Goal: Information Seeking & Learning: Learn about a topic

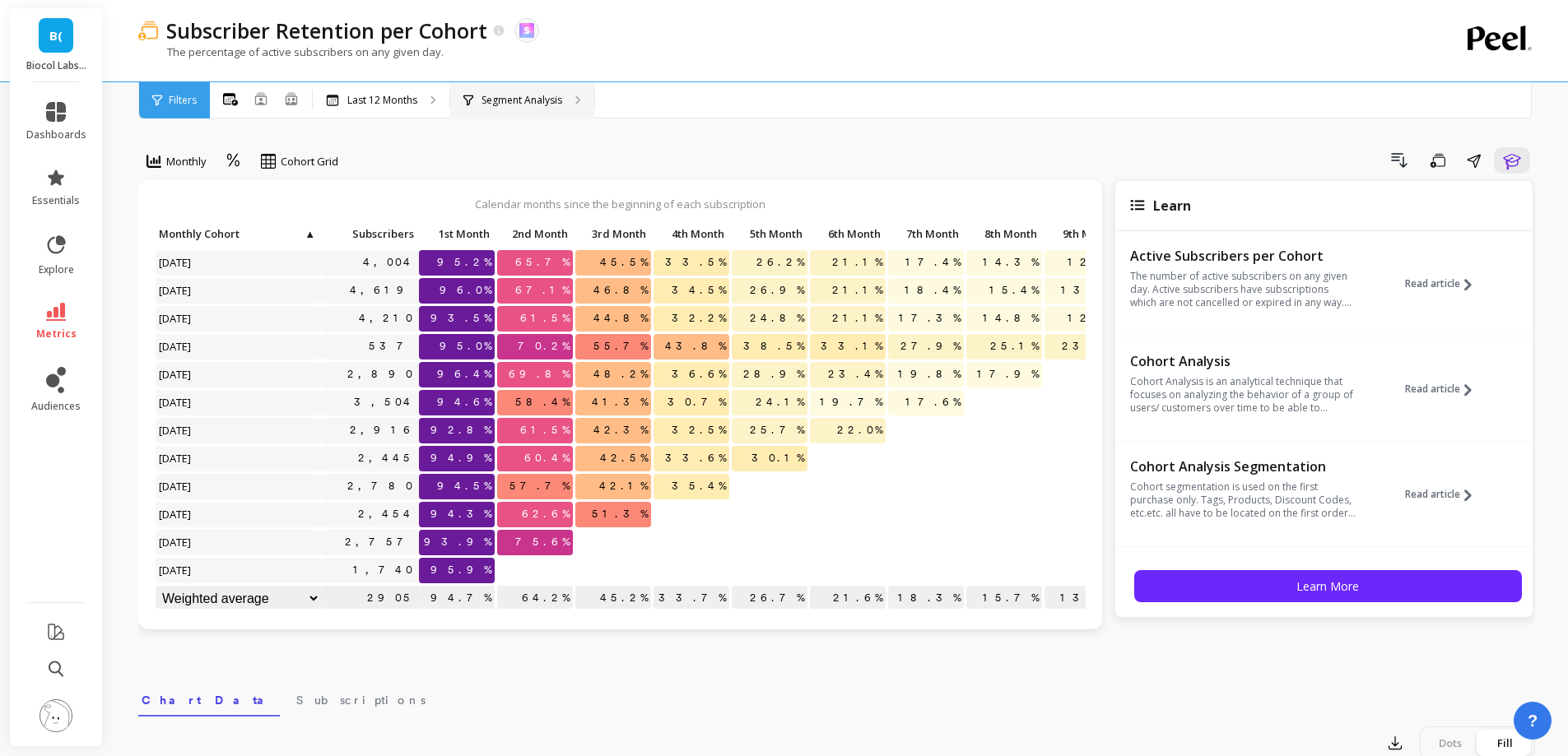
click at [544, 99] on p "Segment Analysis" at bounding box center [522, 101] width 81 height 13
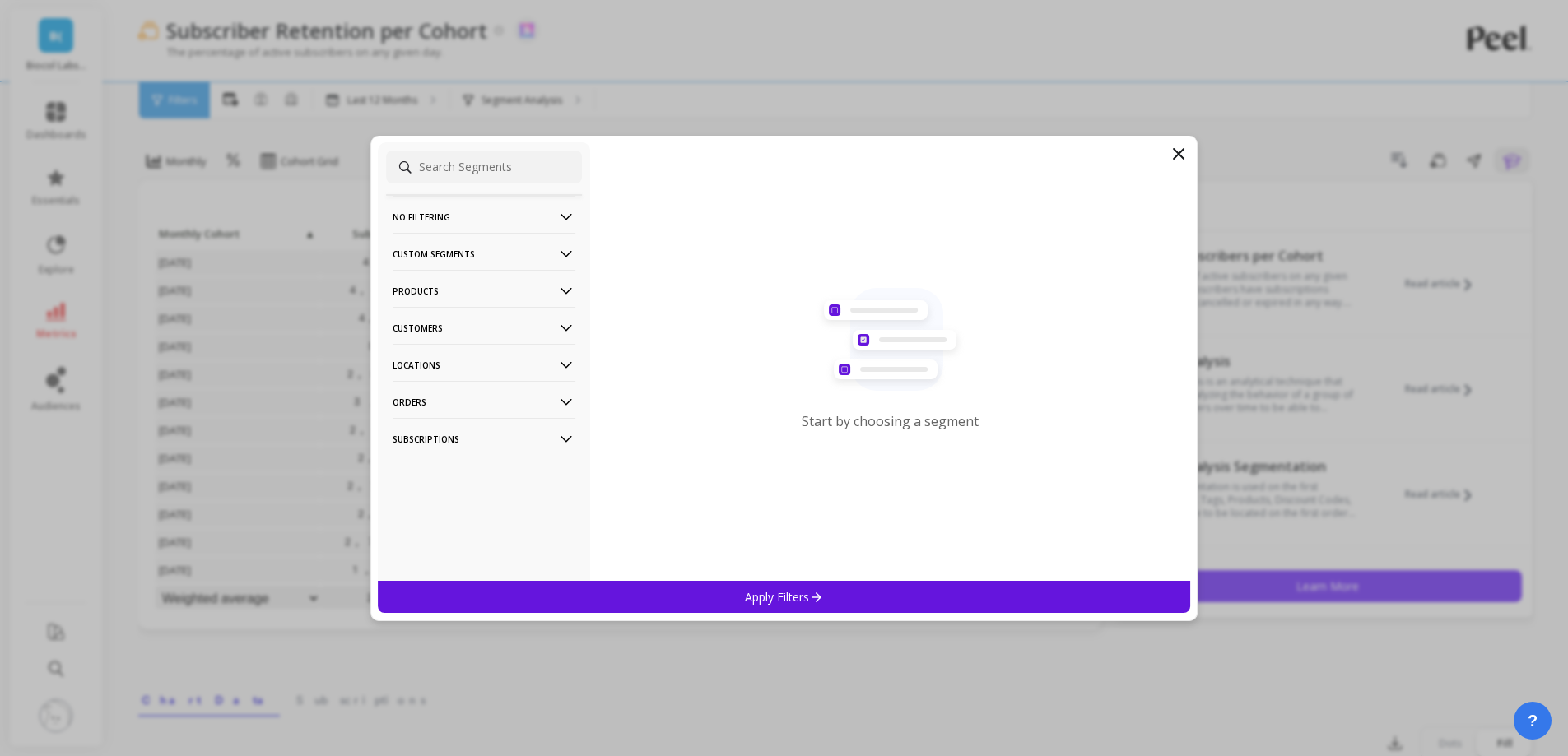
click at [1187, 152] on icon at bounding box center [1179, 154] width 20 height 20
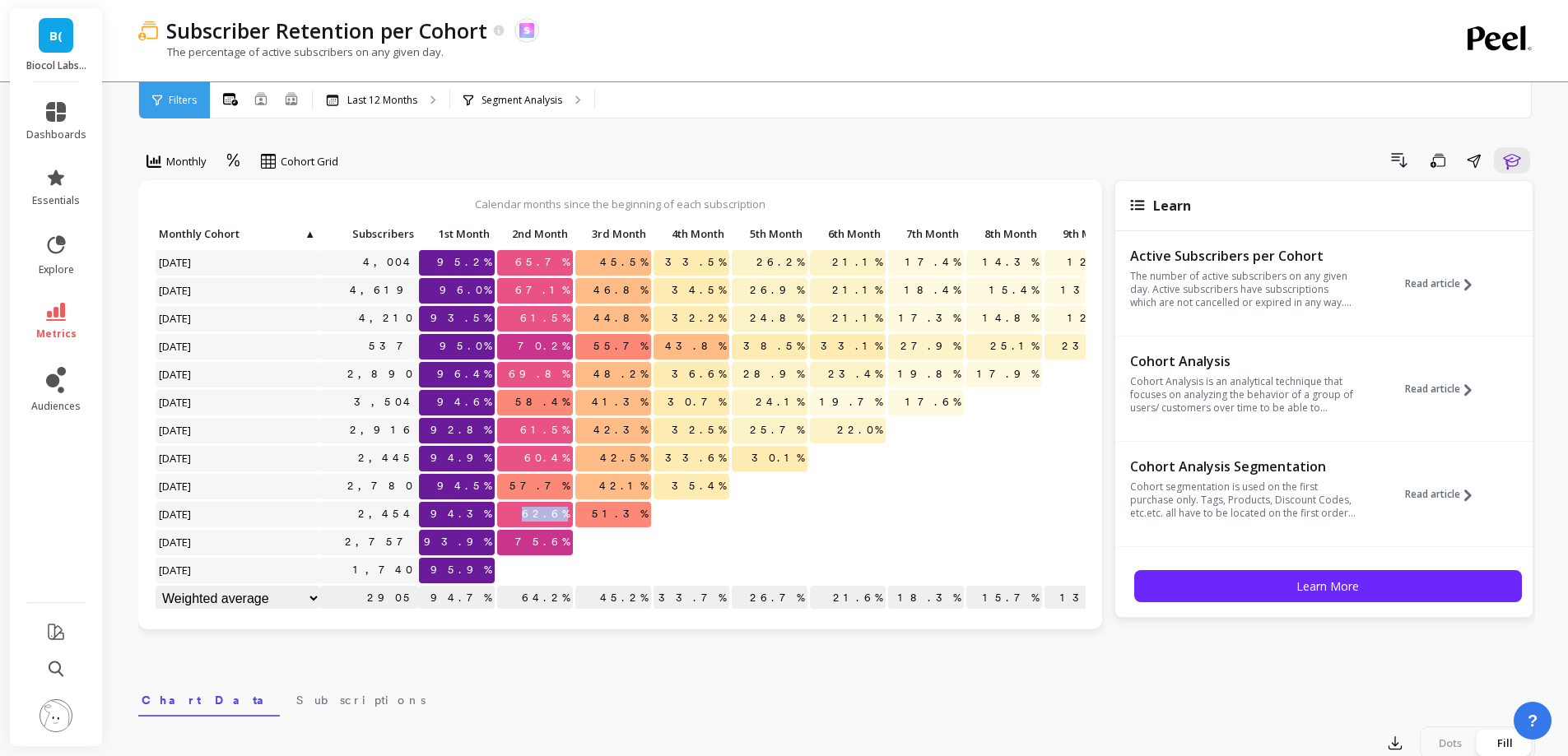
drag, startPoint x: 567, startPoint y: 517, endPoint x: 526, endPoint y: 520, distance: 41.1
click at [526, 520] on p "62.6%" at bounding box center [535, 514] width 76 height 24
click at [533, 91] on div "Segment Analysis" at bounding box center [522, 100] width 144 height 36
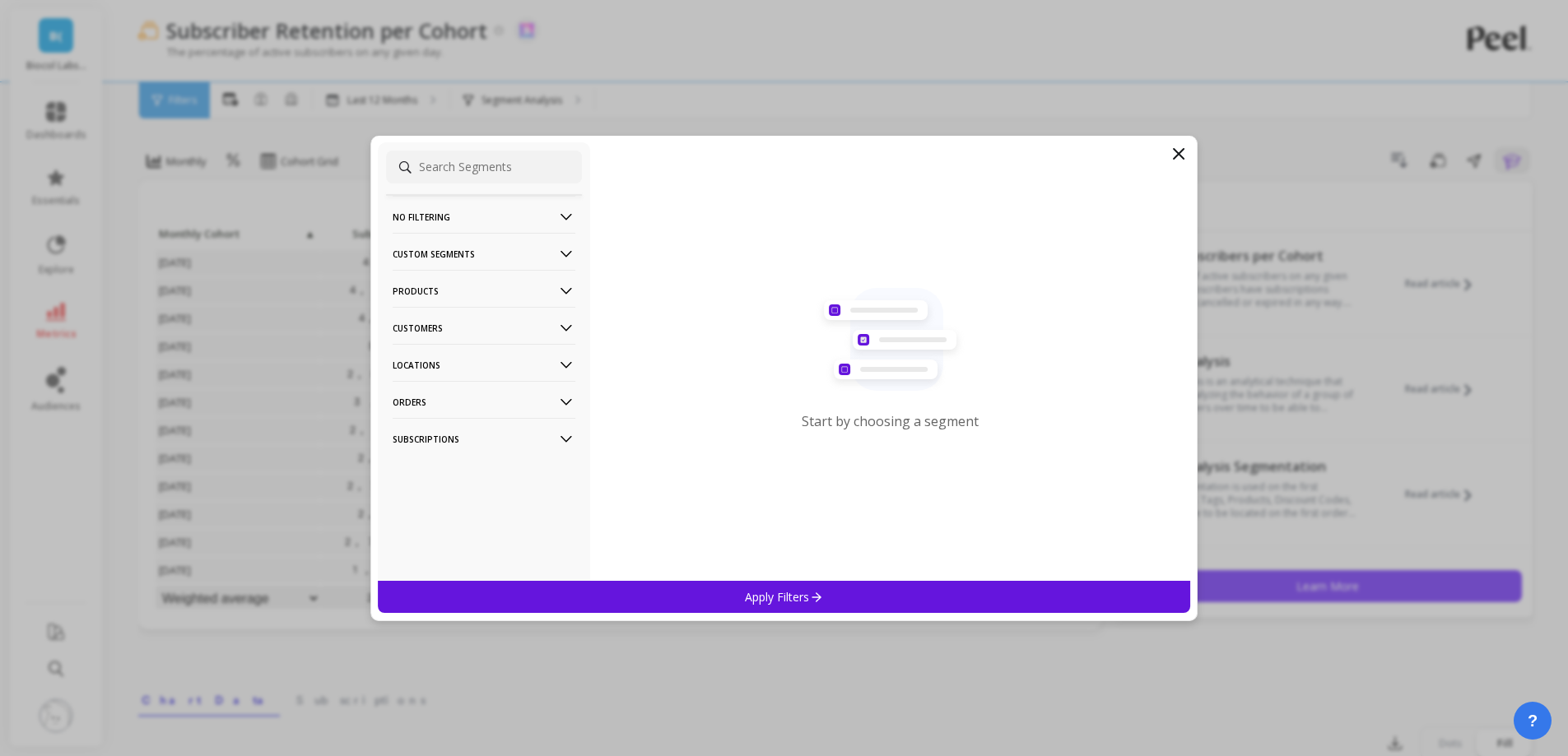
click at [492, 328] on p "Customers" at bounding box center [484, 328] width 183 height 42
click at [489, 355] on div "Customer Tags" at bounding box center [483, 359] width 196 height 26
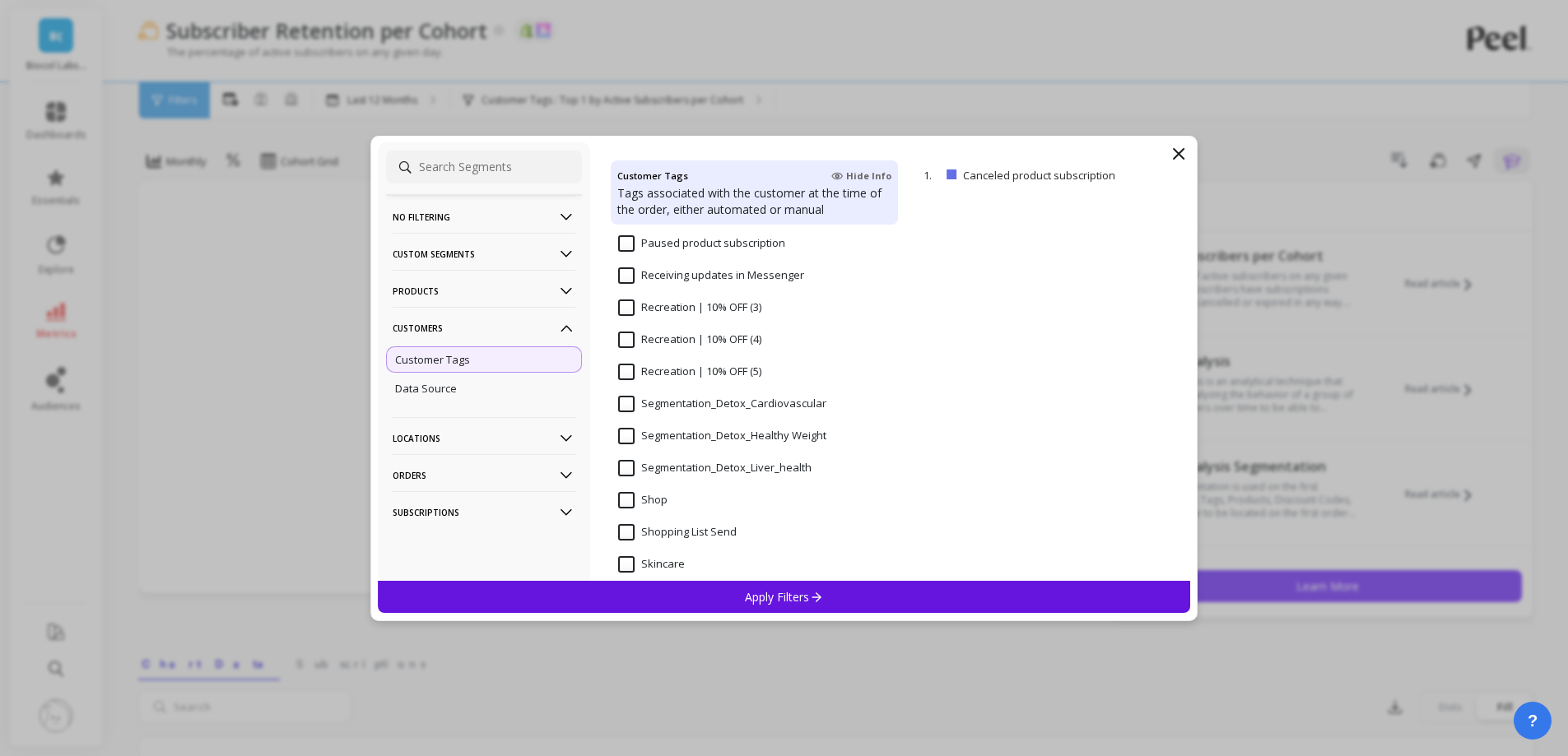
scroll to position [1399, 0]
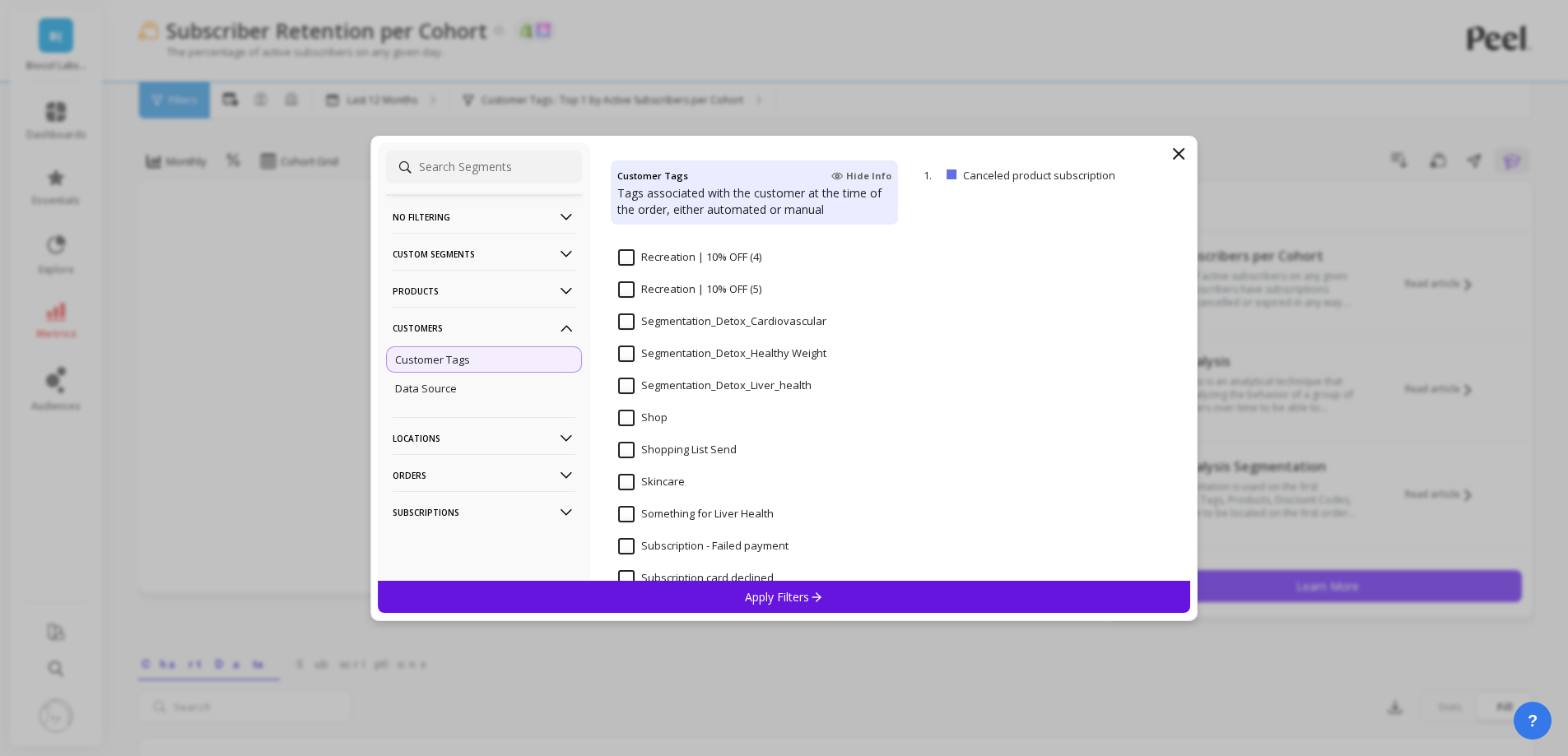
click at [713, 386] on input "Segmentation_Detox_Liver_health" at bounding box center [715, 386] width 193 height 17
click at [706, 601] on div "Apply Filters" at bounding box center [784, 597] width 813 height 32
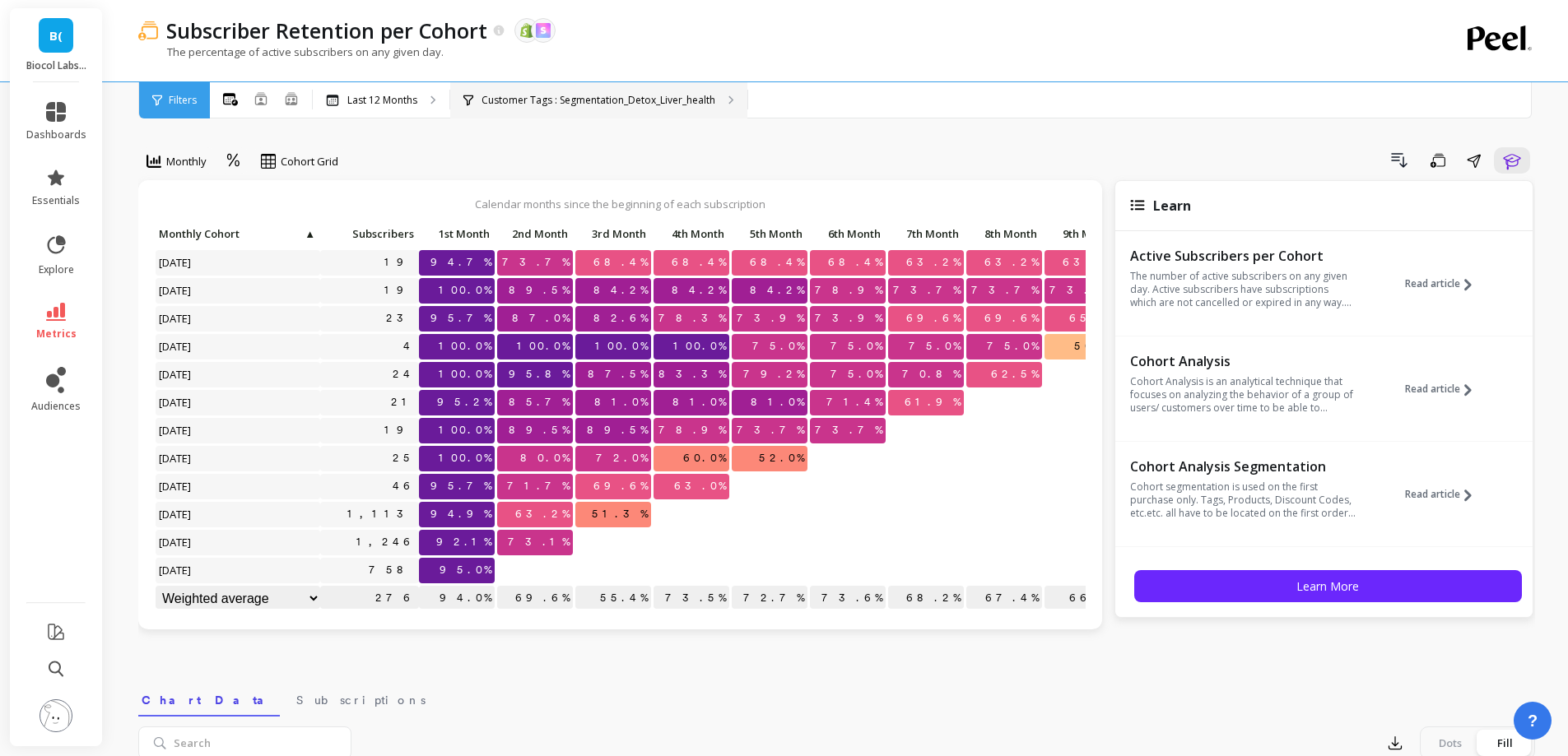
click at [584, 94] on p "Customer Tags : Segmentation_Detox_Liver_health" at bounding box center [598, 101] width 234 height 13
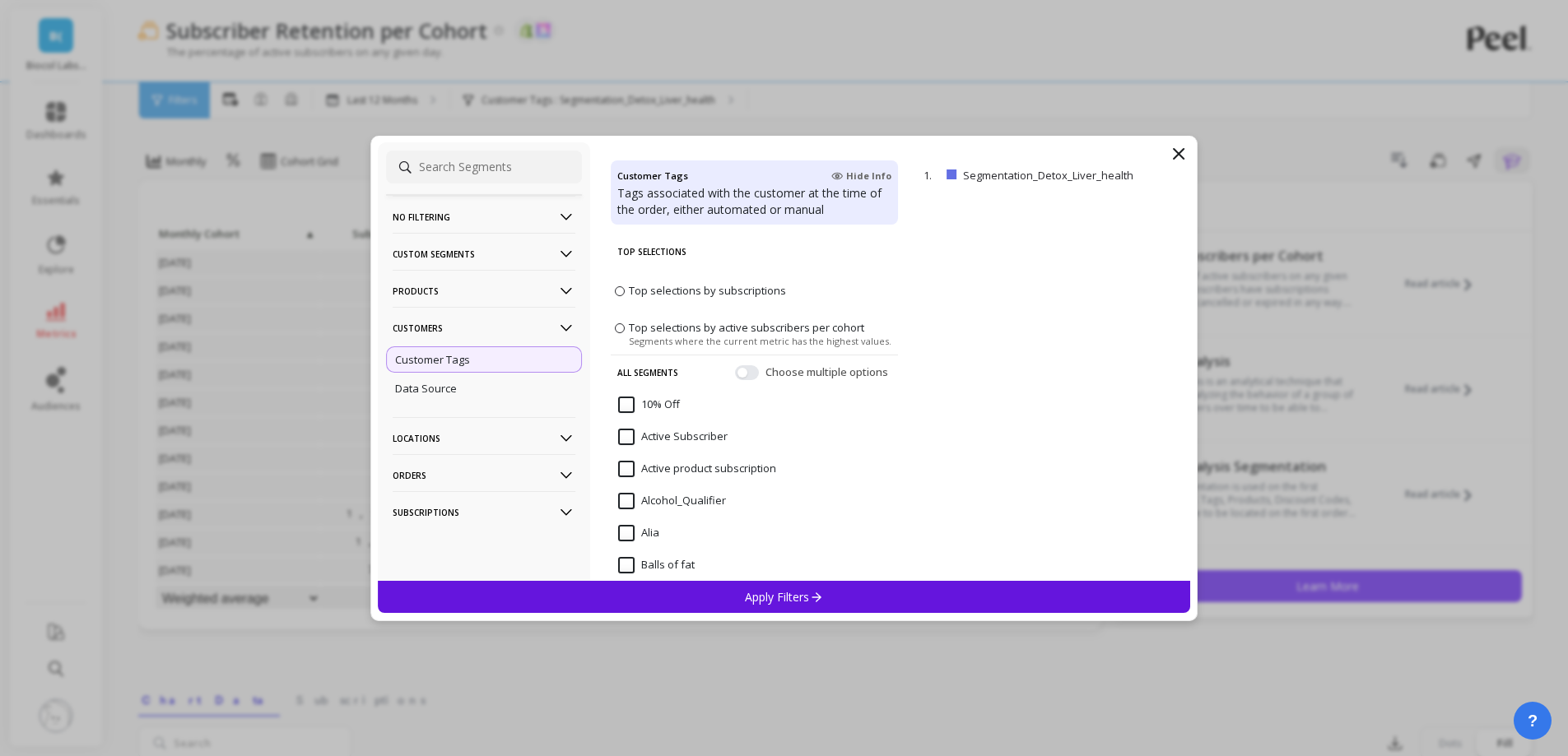
click at [1182, 152] on icon at bounding box center [1179, 154] width 20 height 20
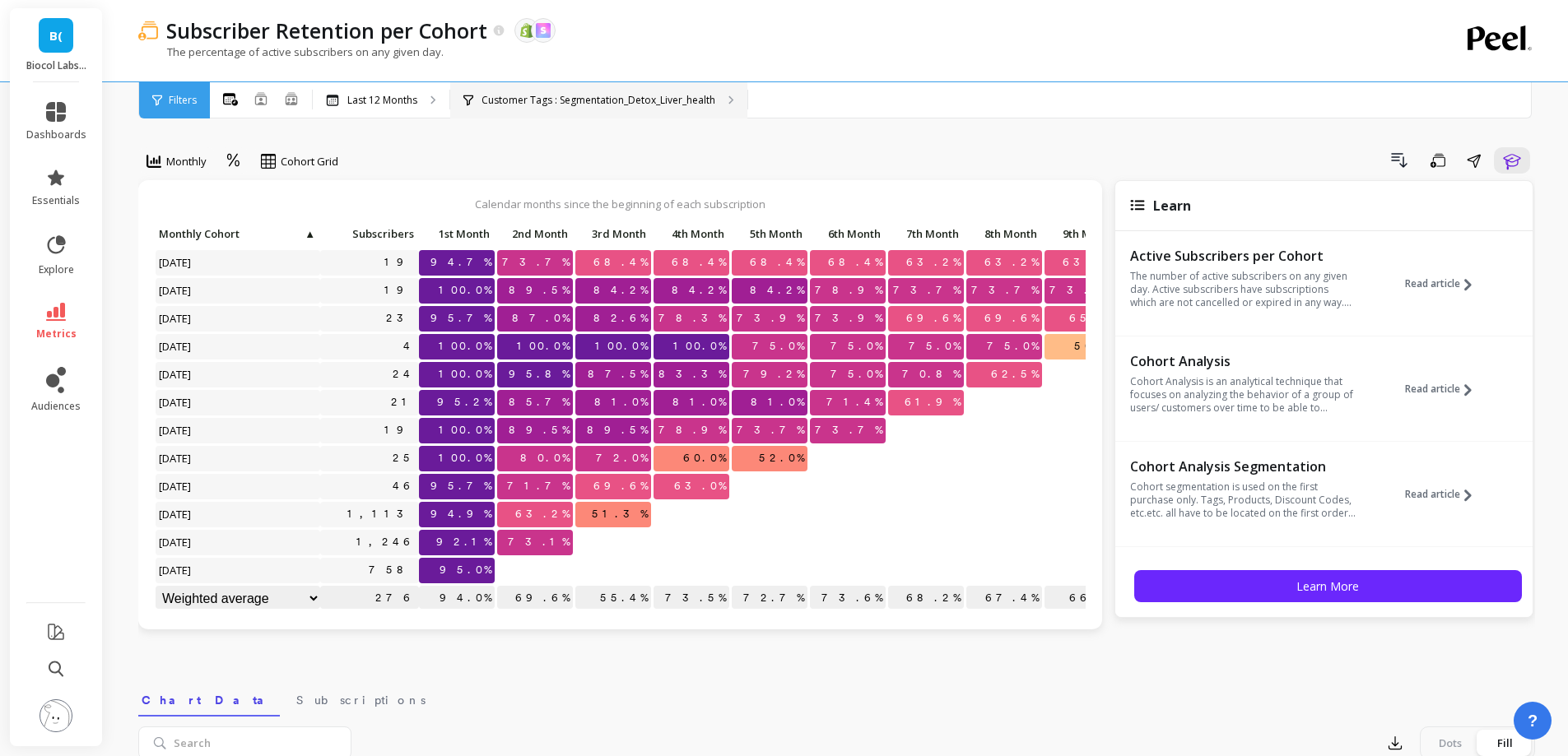
click at [600, 96] on p "Customer Tags : Segmentation_Detox_Liver_health" at bounding box center [598, 101] width 234 height 13
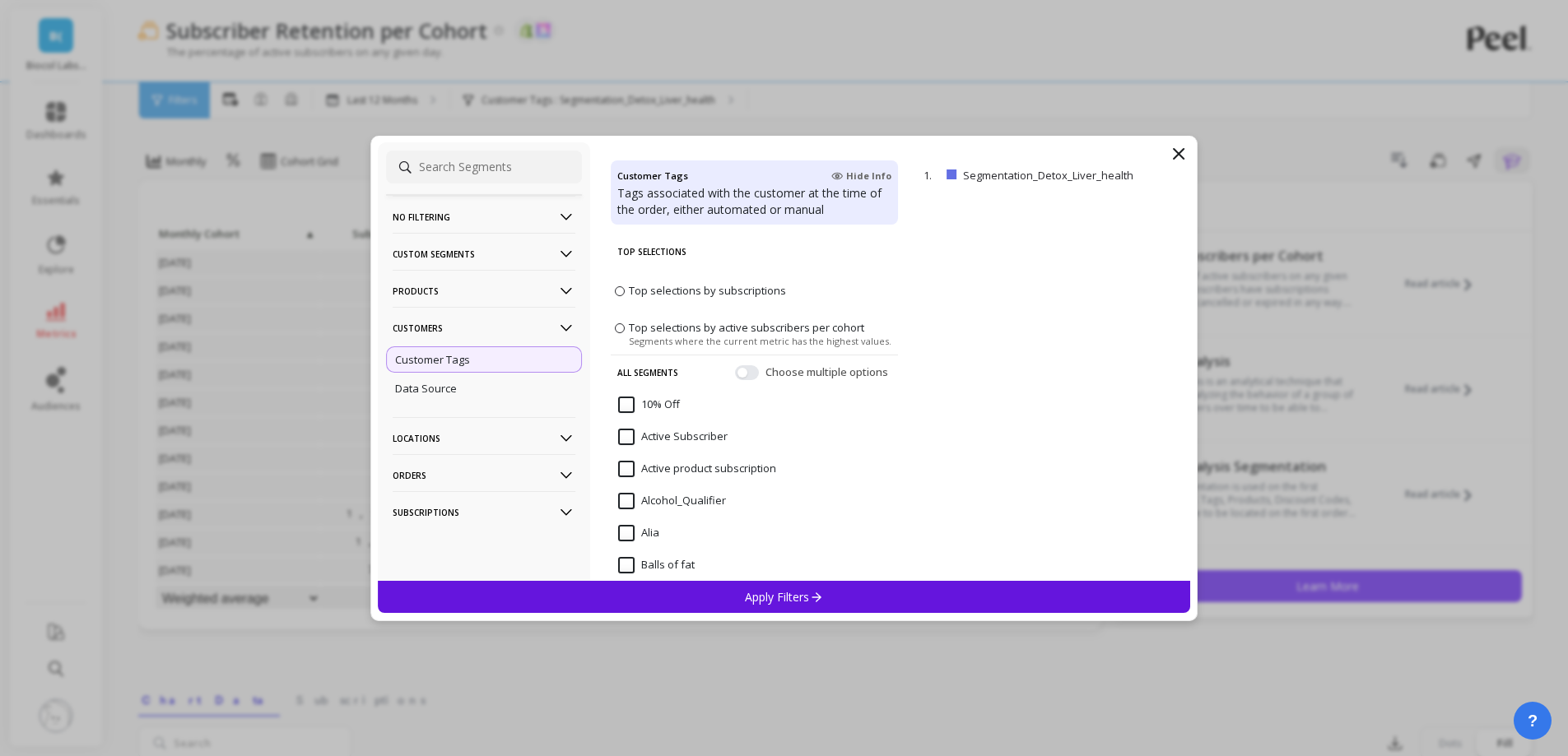
click at [1173, 151] on icon at bounding box center [1179, 154] width 20 height 20
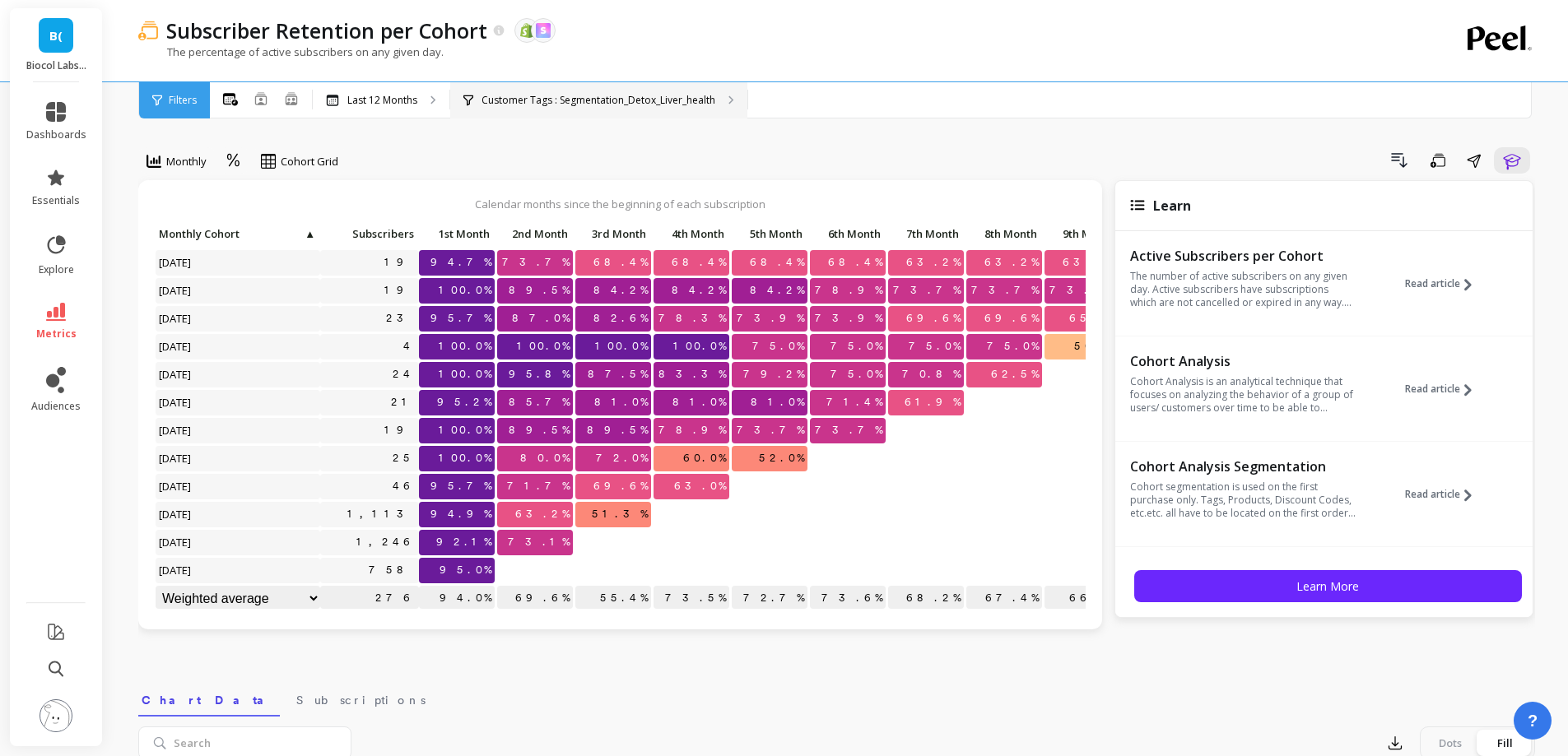
click at [607, 101] on p "Customer Tags : Segmentation_Detox_Liver_health" at bounding box center [598, 101] width 234 height 13
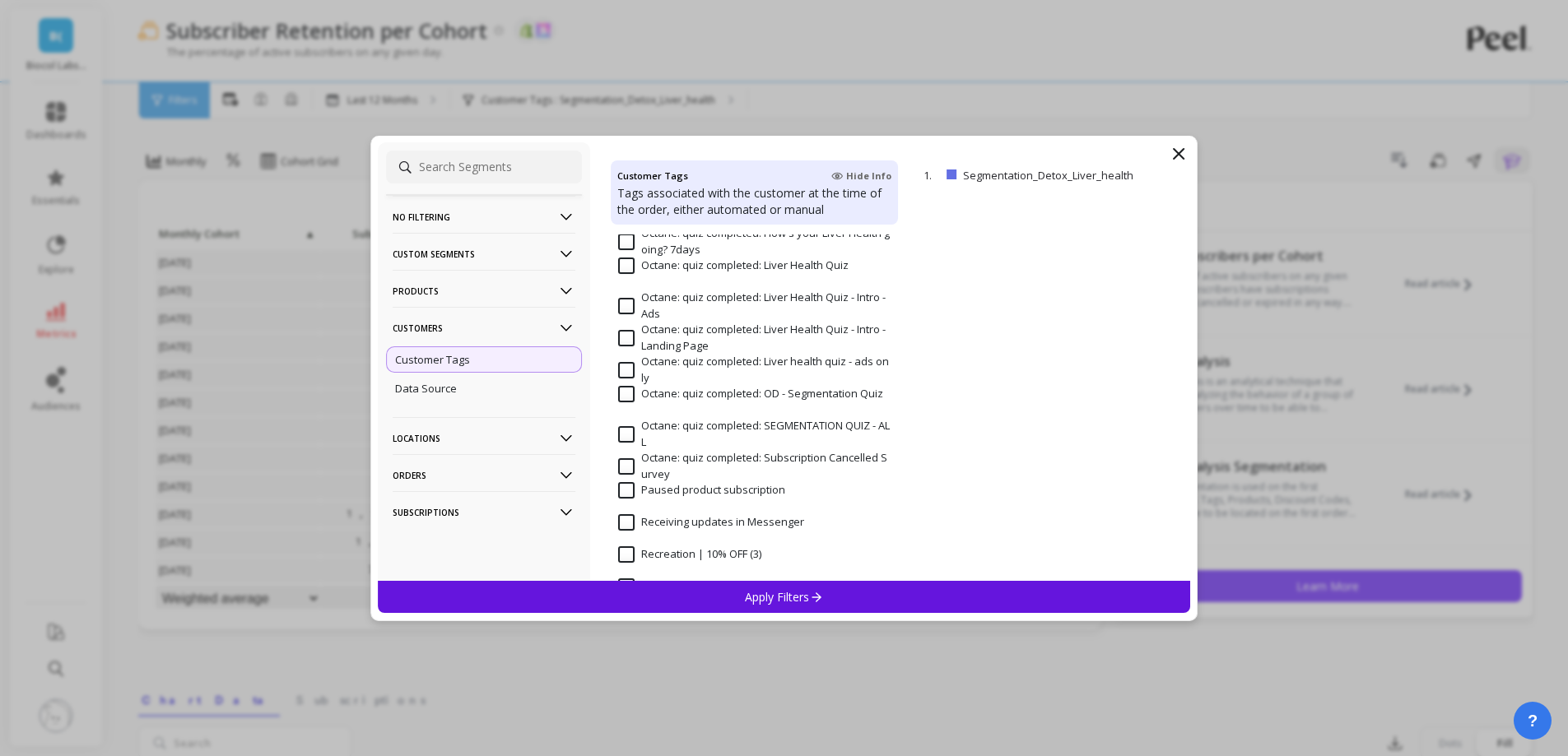
scroll to position [1316, 0]
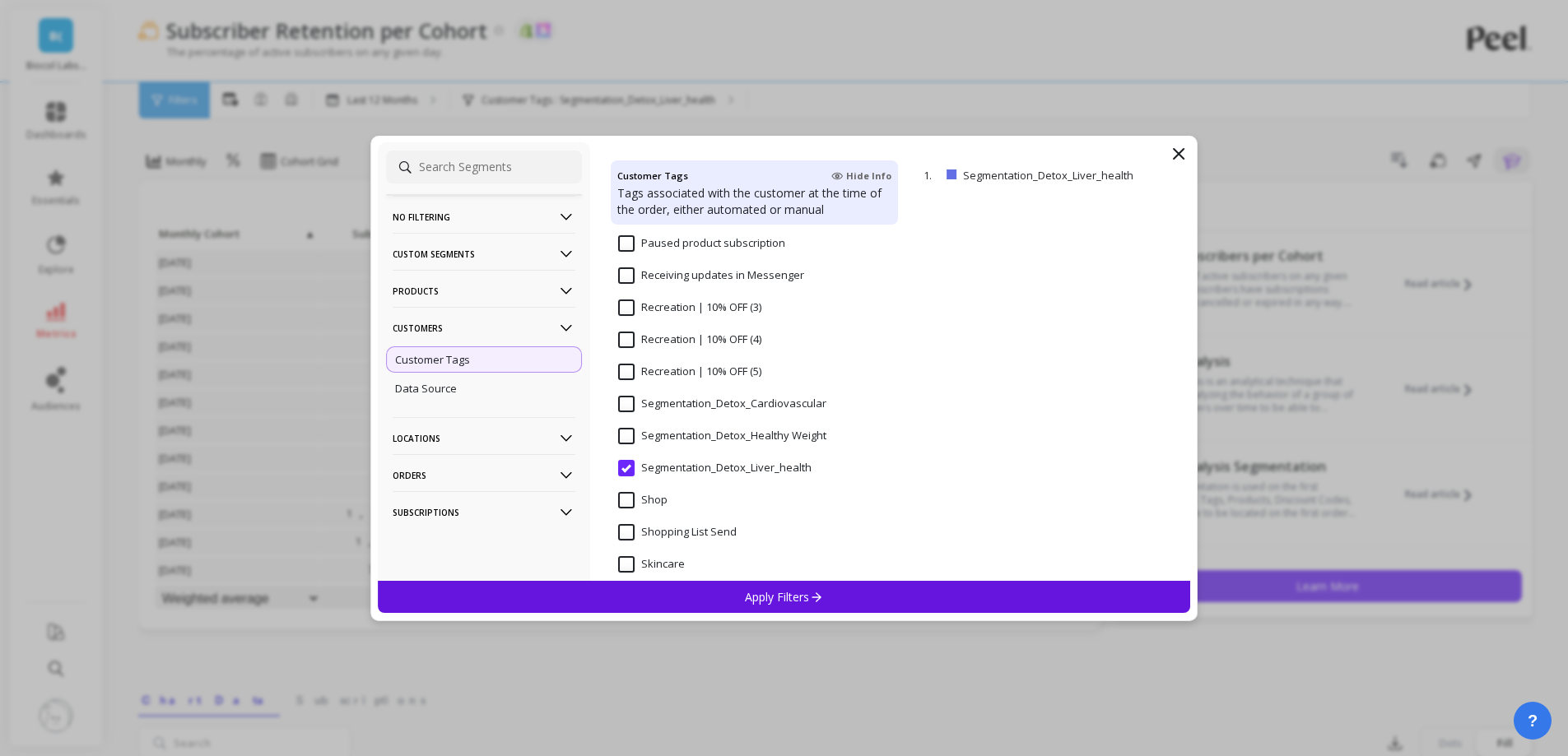
click at [728, 432] on Weight "Segmentation_Detox_Healthy Weight" at bounding box center [723, 436] width 208 height 17
click at [751, 597] on p "Apply Filters" at bounding box center [784, 597] width 78 height 16
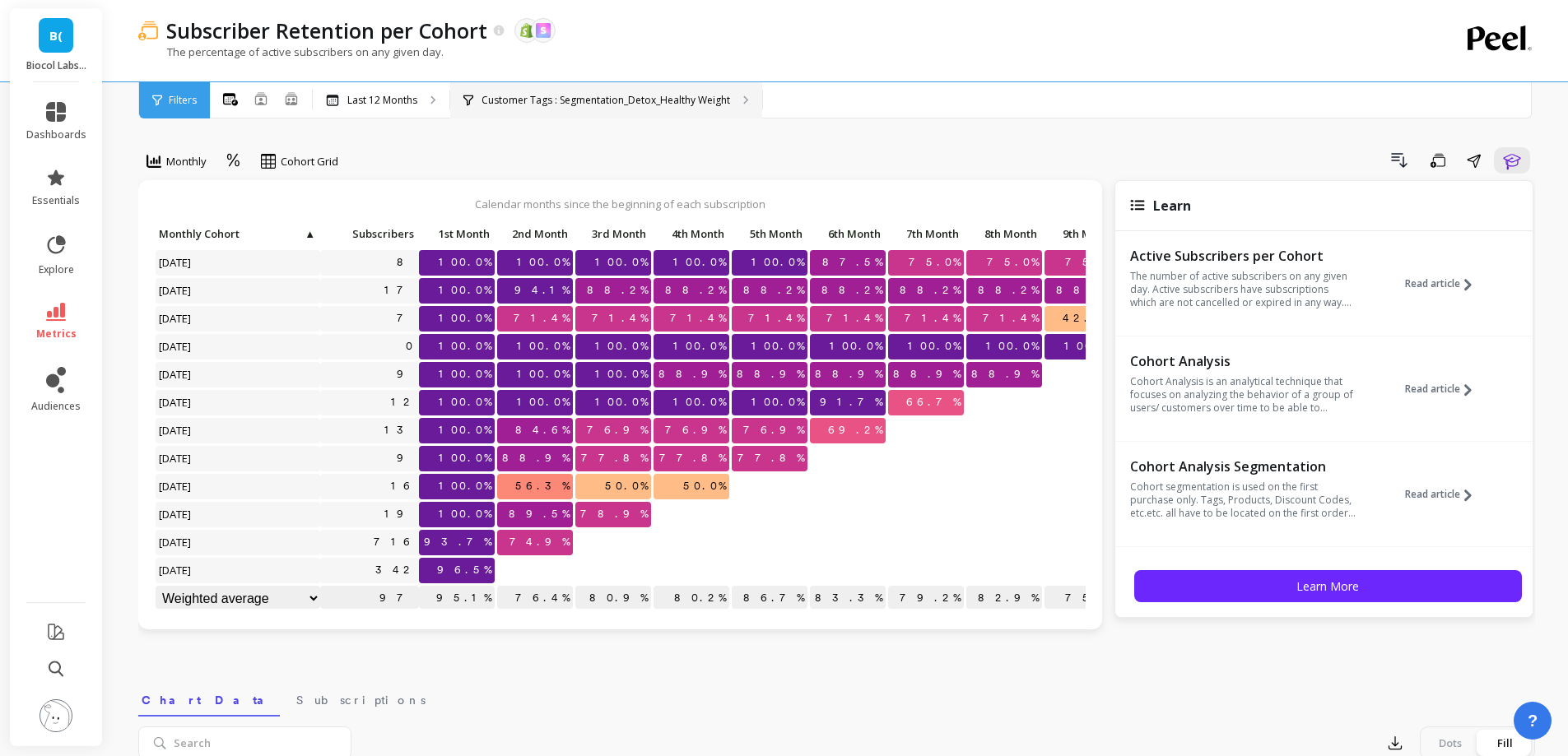
click at [705, 105] on p "Customer Tags : Segmentation_Detox_Healthy Weight" at bounding box center [606, 101] width 248 height 13
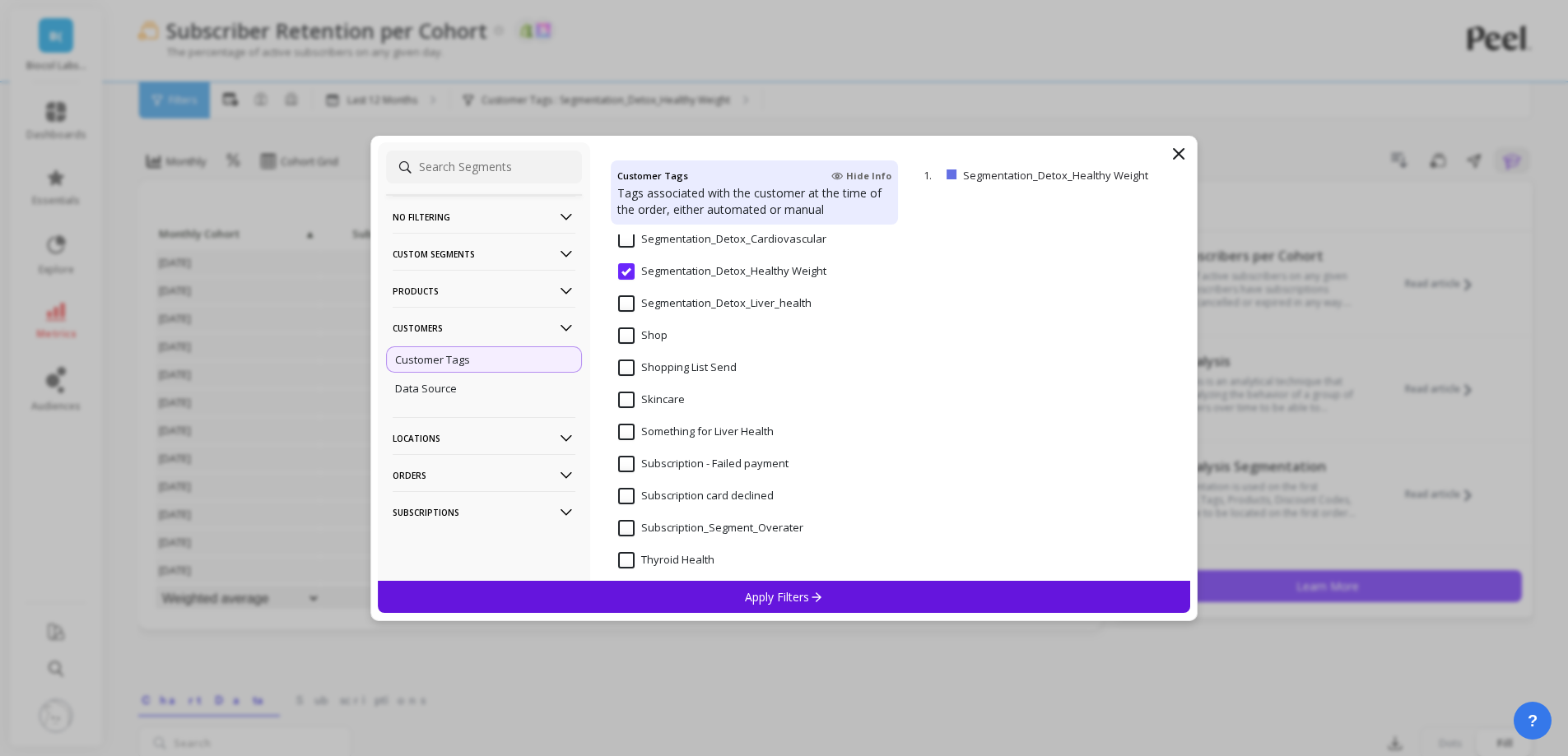
scroll to position [1399, 0]
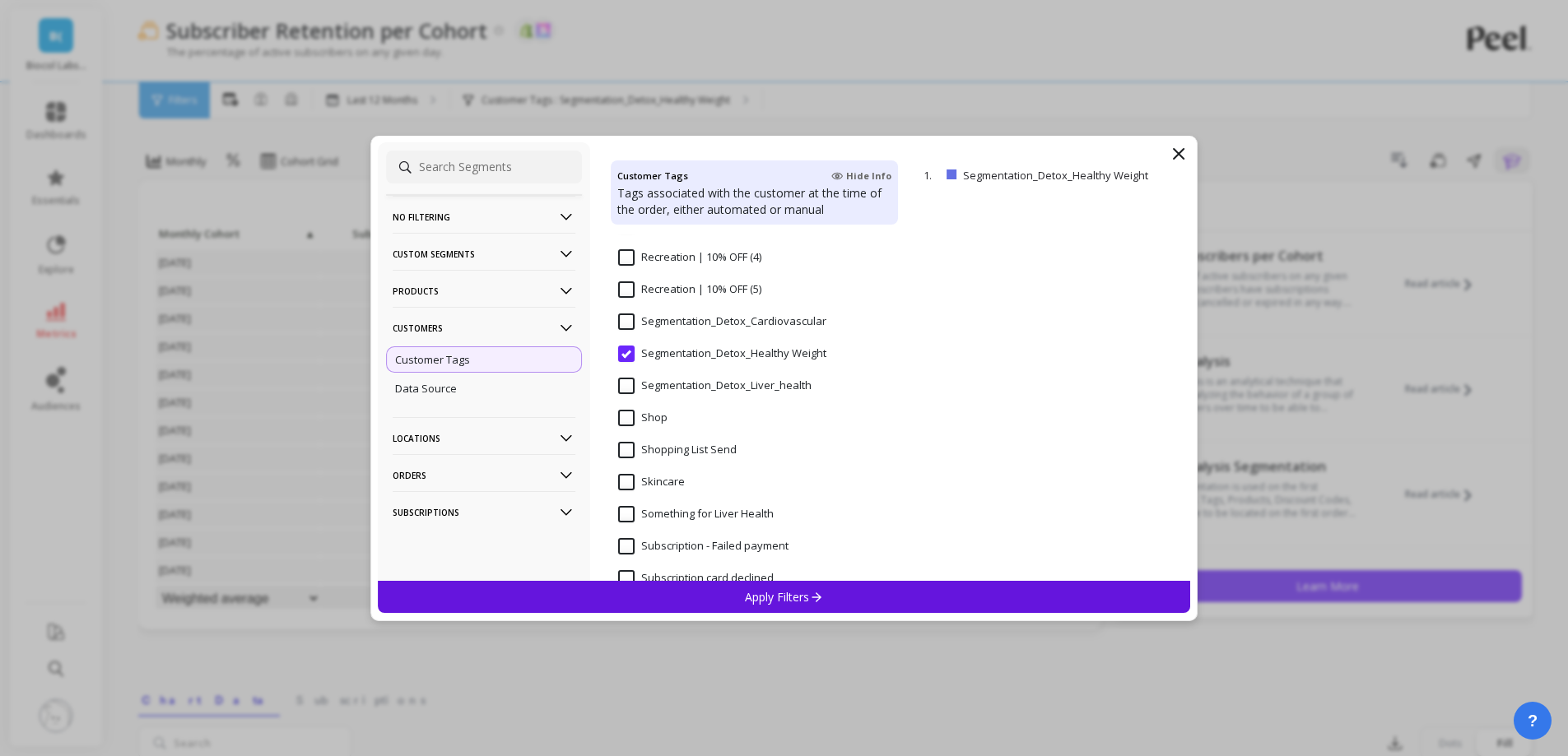
click at [714, 310] on div "Segmentation_Detox_Cardiovascular" at bounding box center [755, 331] width 287 height 50
click at [777, 607] on div "Apply Filters" at bounding box center [784, 597] width 813 height 32
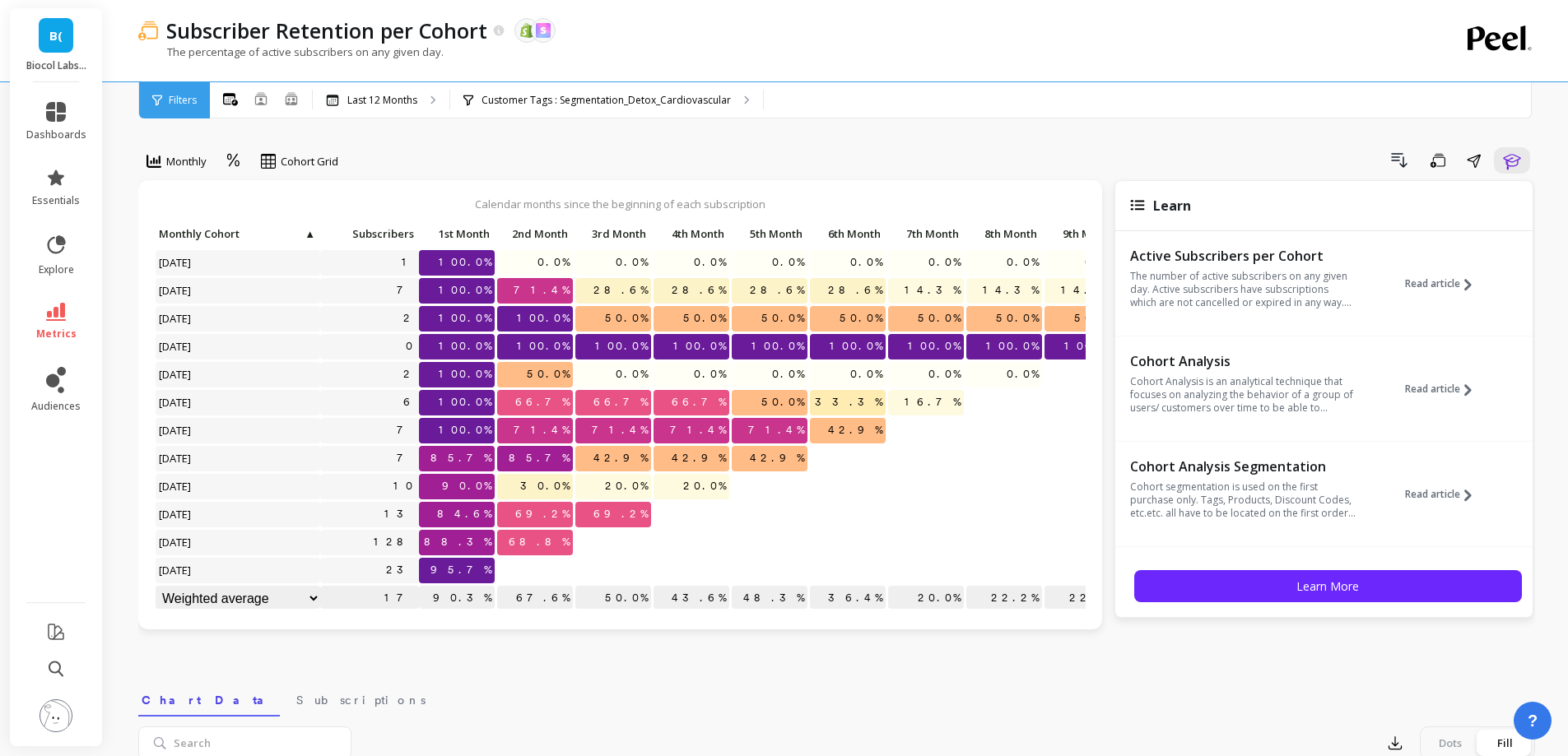
click at [726, 76] on div "Subscriber Retention per Cohort The data you are viewing comes from: Shopify Sk…" at bounding box center [770, 40] width 1262 height 81
click at [722, 100] on p "Customer Tags : Segmentation_Detox_Cardiovascular" at bounding box center [606, 101] width 249 height 13
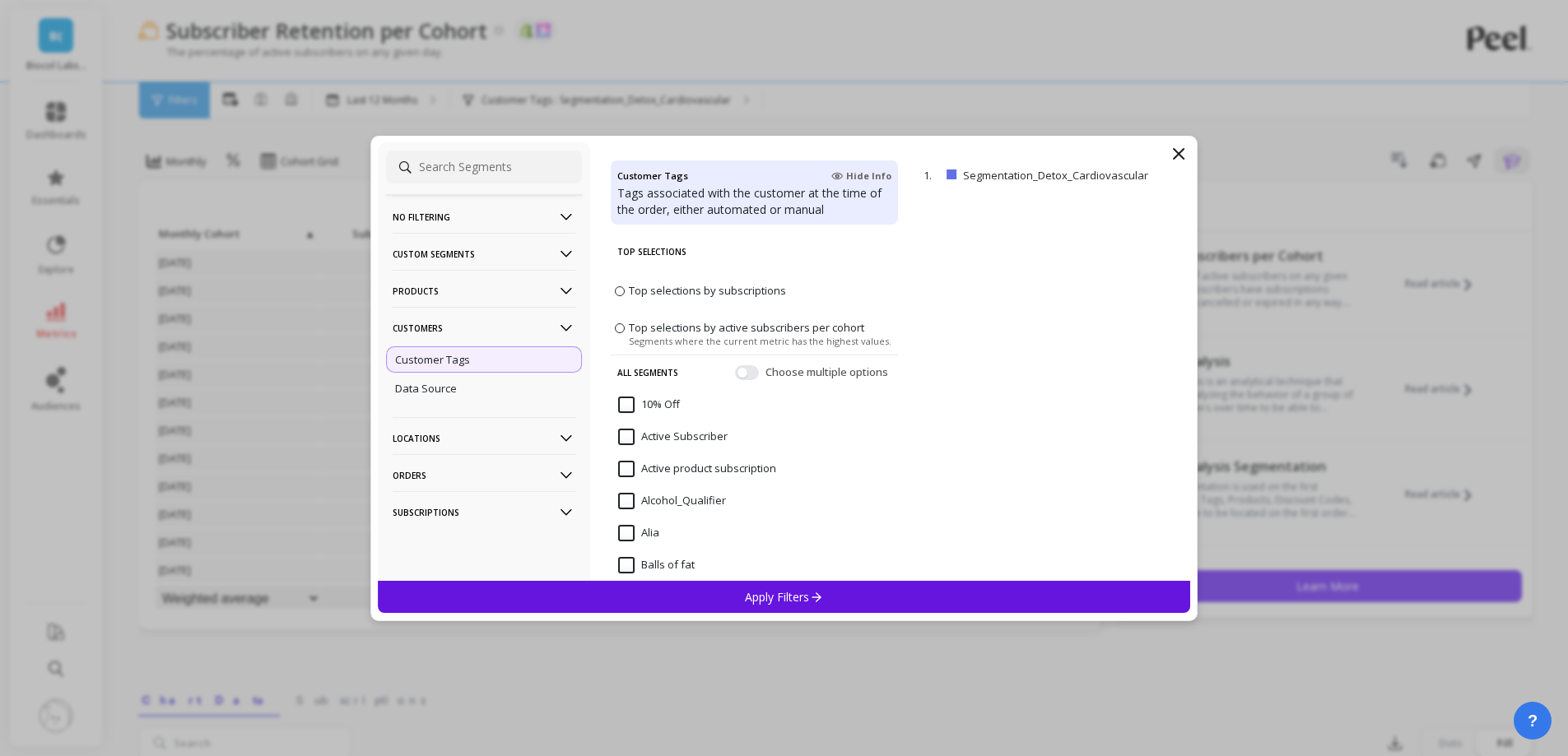
click at [512, 324] on p "Customers" at bounding box center [484, 328] width 183 height 42
click at [510, 292] on p "Products" at bounding box center [484, 291] width 183 height 42
click at [482, 388] on div "SKUs" at bounding box center [483, 379] width 196 height 26
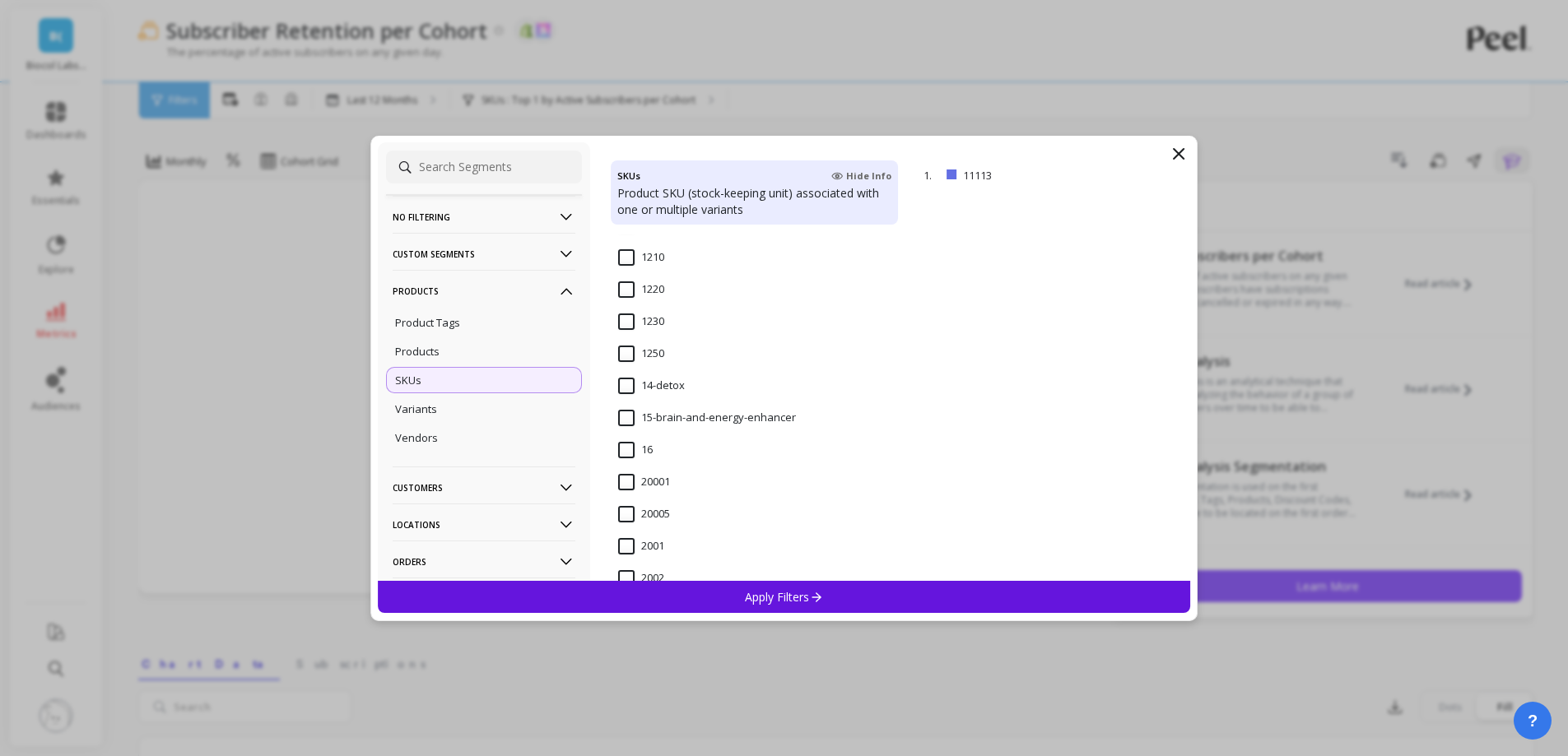
scroll to position [1234, 0]
click at [635, 357] on input "14-detox" at bounding box center [651, 358] width 66 height 17
click at [797, 605] on div "Apply Filters" at bounding box center [784, 597] width 813 height 32
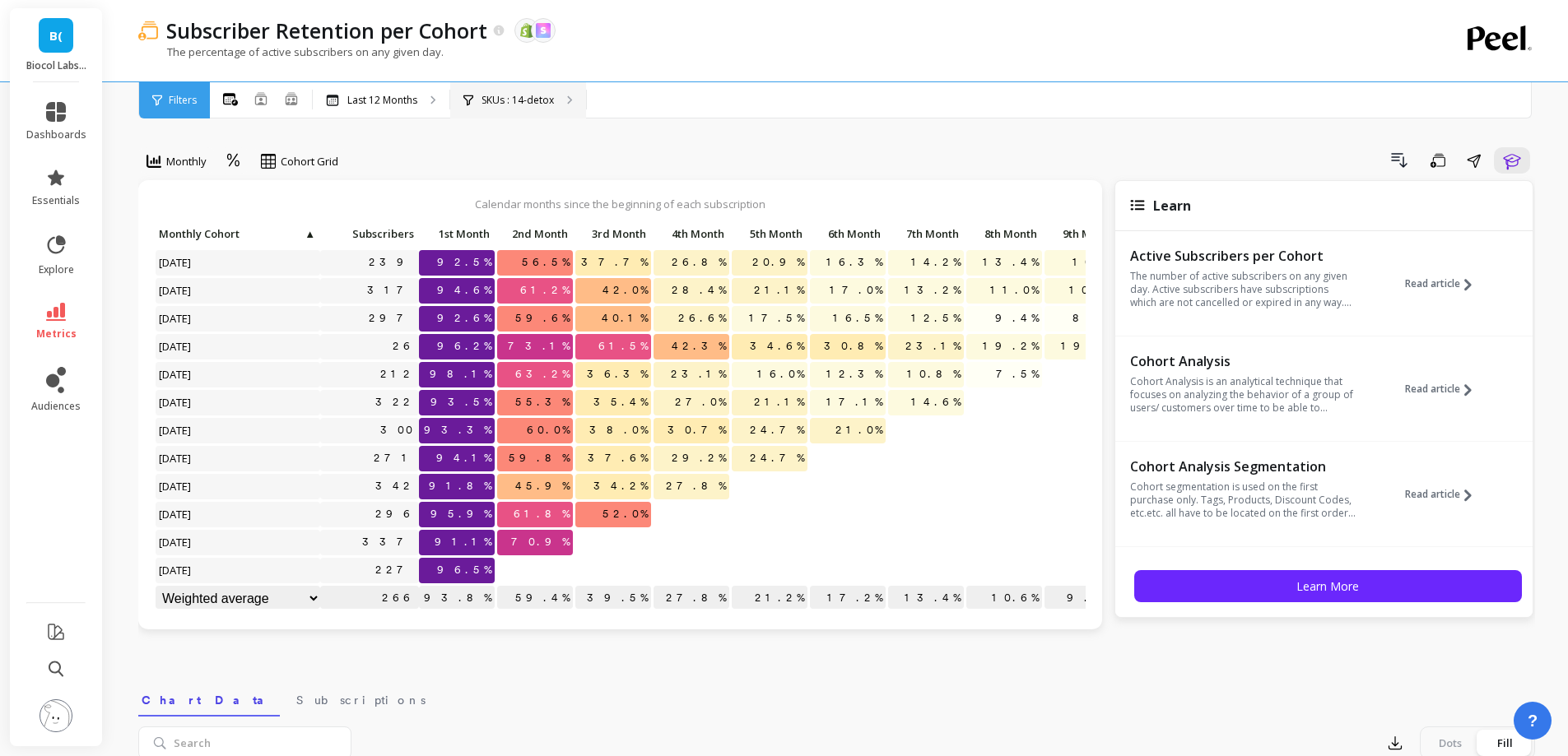
click at [520, 94] on p "SKUs : 14-detox" at bounding box center [518, 101] width 72 height 13
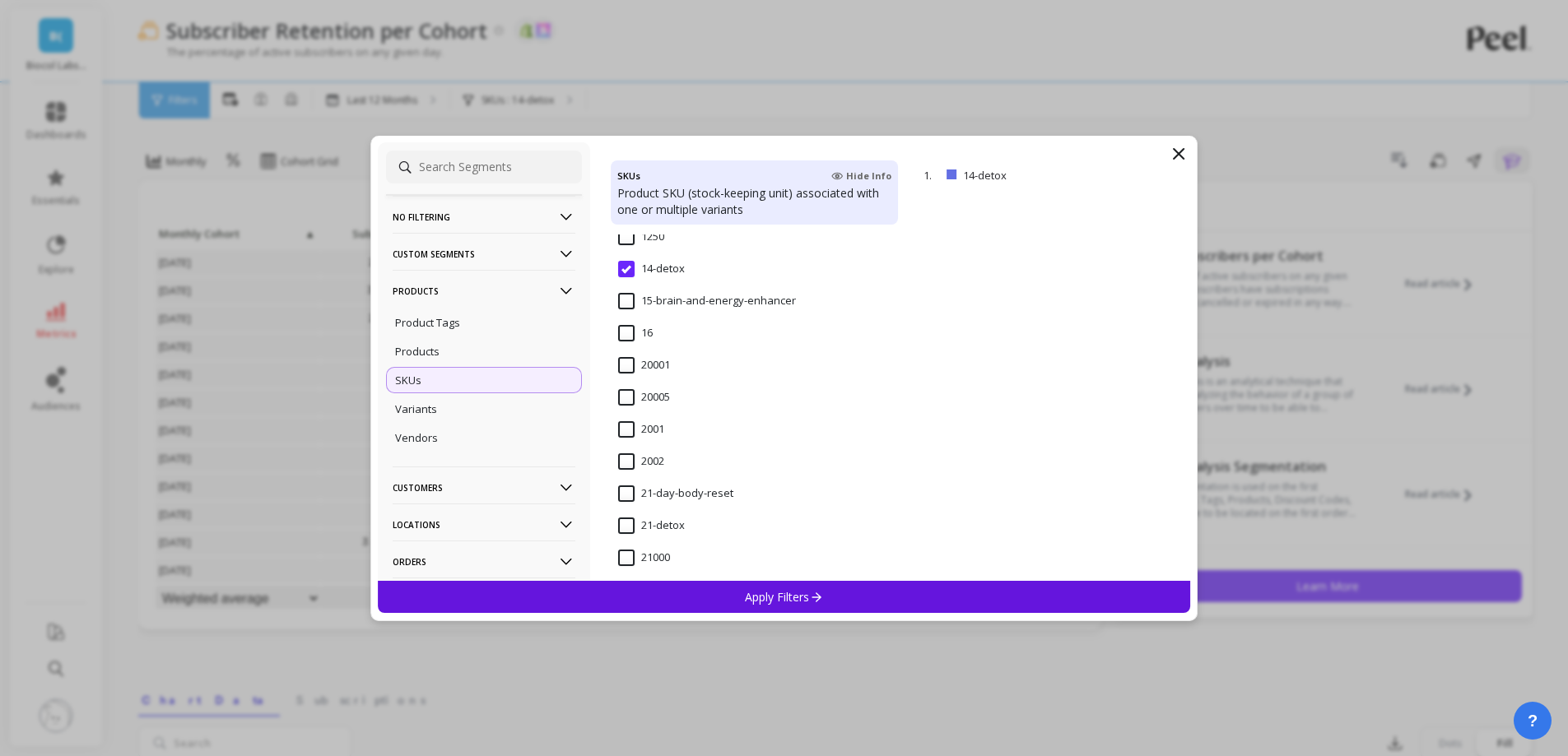
scroll to position [1399, 0]
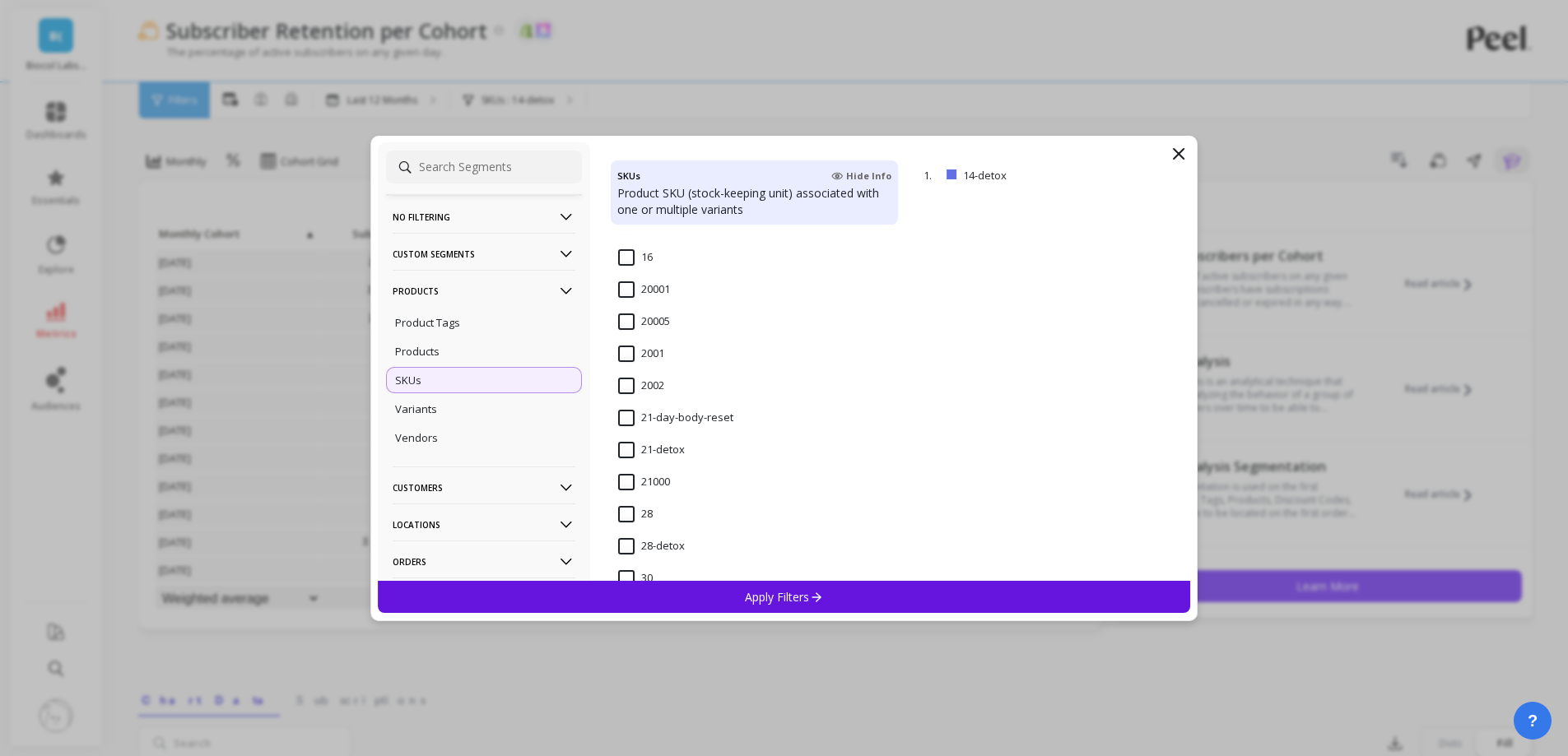
click at [679, 420] on input "21-day-body-reset" at bounding box center [676, 418] width 115 height 17
click at [720, 597] on div "Apply Filters" at bounding box center [784, 597] width 813 height 32
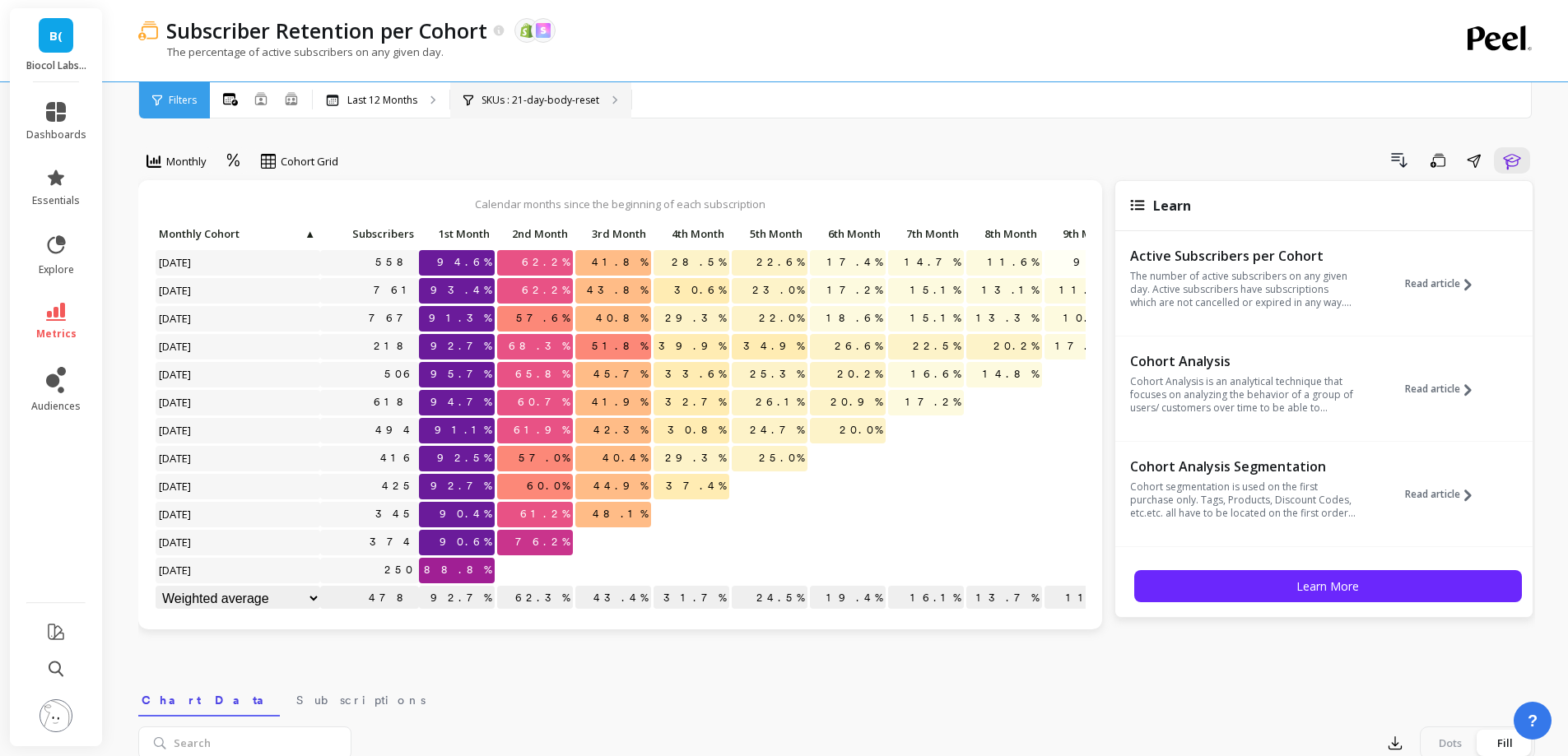
click at [542, 94] on p "SKUs : 21-day-body-reset" at bounding box center [541, 101] width 118 height 13
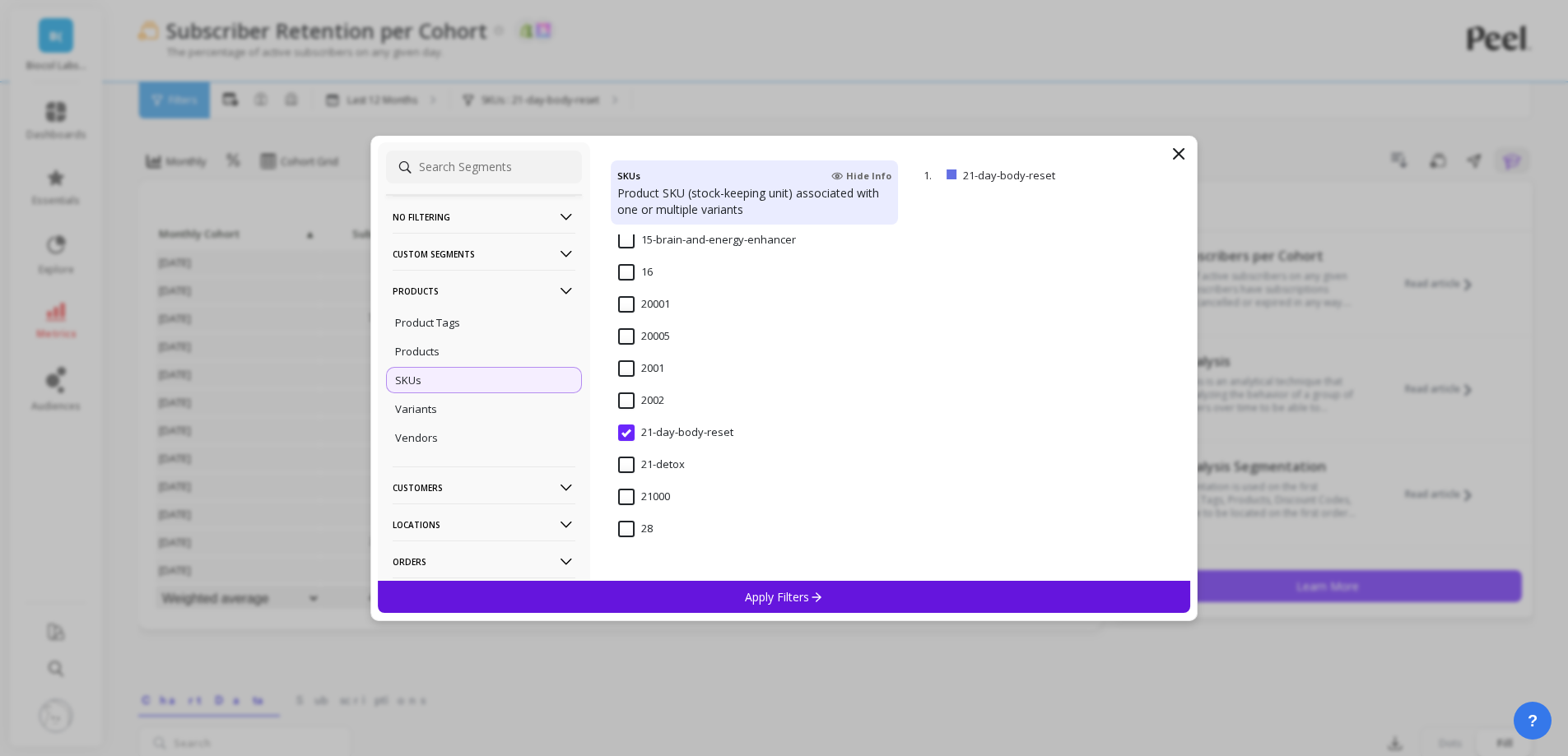
scroll to position [1399, 0]
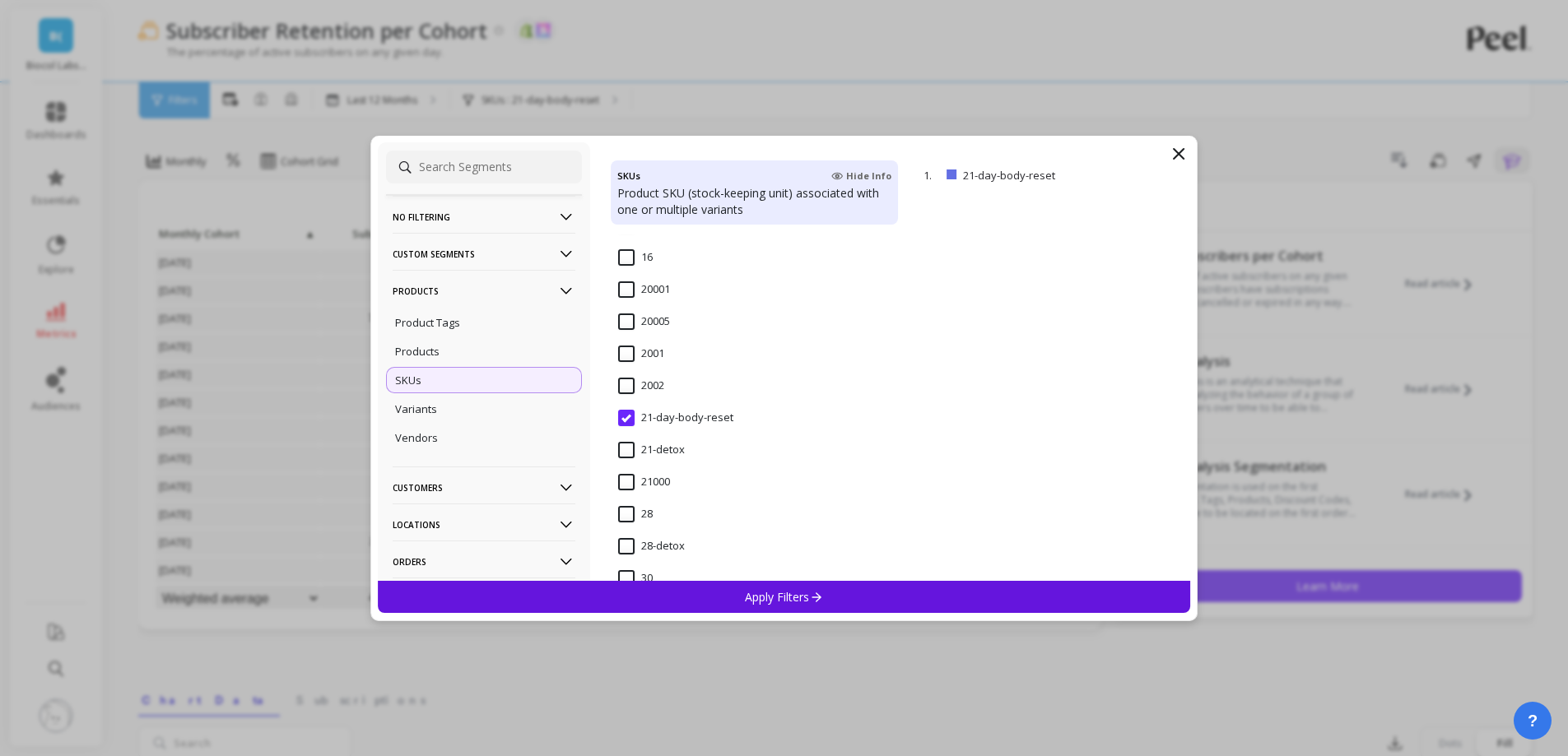
click at [671, 451] on input "21-detox" at bounding box center [651, 451] width 66 height 17
click at [712, 598] on div "Apply Filters" at bounding box center [784, 597] width 813 height 32
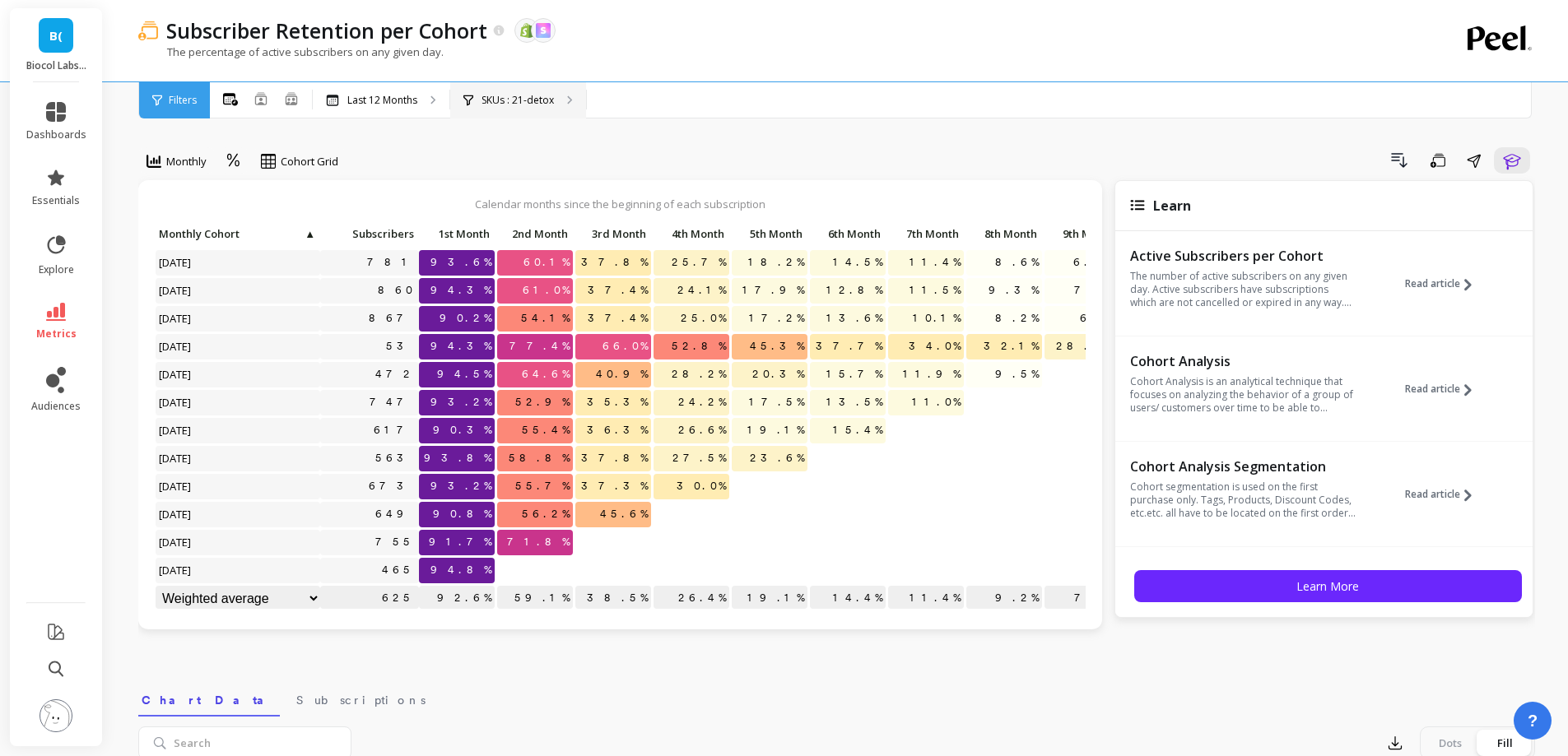
click at [533, 103] on p "SKUs : 21-detox" at bounding box center [518, 101] width 72 height 13
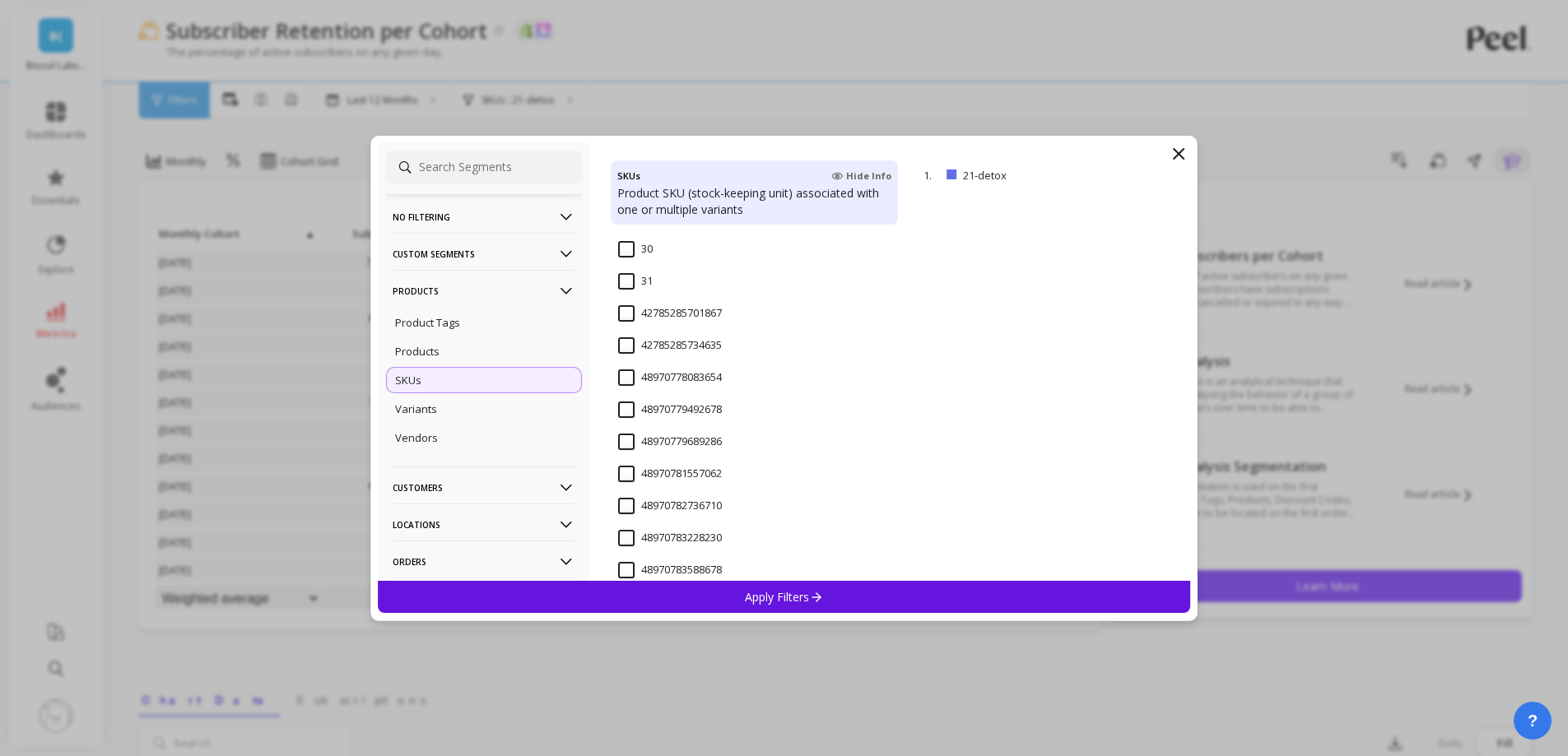
scroll to position [1646, 0]
click at [652, 292] on input "28-detox" at bounding box center [651, 300] width 66 height 17
click at [780, 606] on div "Apply Filters" at bounding box center [784, 597] width 813 height 32
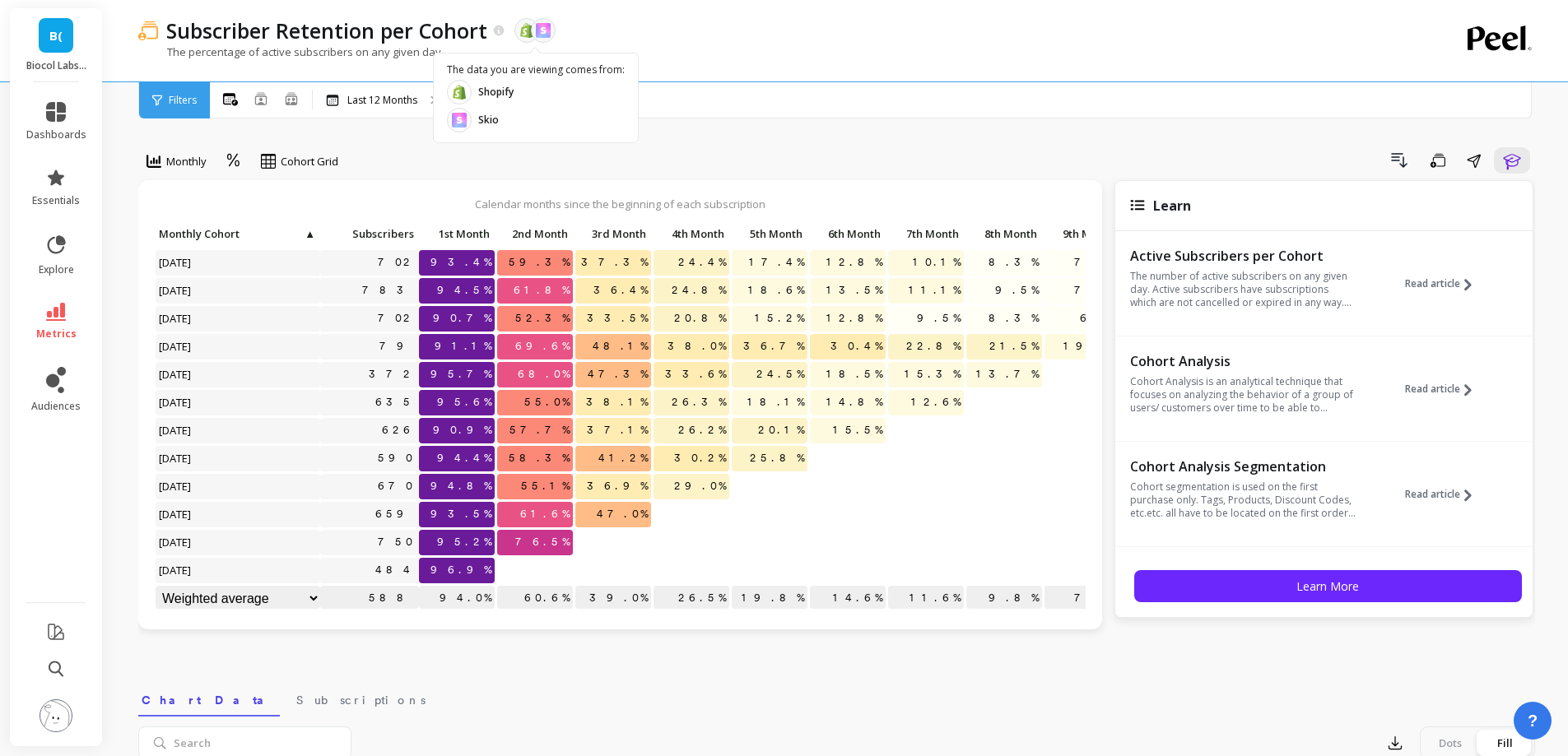
click at [692, 98] on div "All Months Single Cohort Combined Cohorts Last 12 Months SKUs : 28-detox" at bounding box center [906, 100] width 1392 height 36
click at [688, 143] on div "Monthly Cohort Grid Drill Down Save Share Learn Calendar months since the begin…" at bounding box center [837, 701] width 1397 height 1271
click at [712, 532] on p at bounding box center [692, 536] width 76 height 12
click at [476, 175] on div "Monthly Cohort Grid Drill Down Save Share Learn" at bounding box center [837, 164] width 1397 height 33
click at [441, 34] on p "Subscriber Retention per Cohort" at bounding box center [327, 30] width 321 height 28
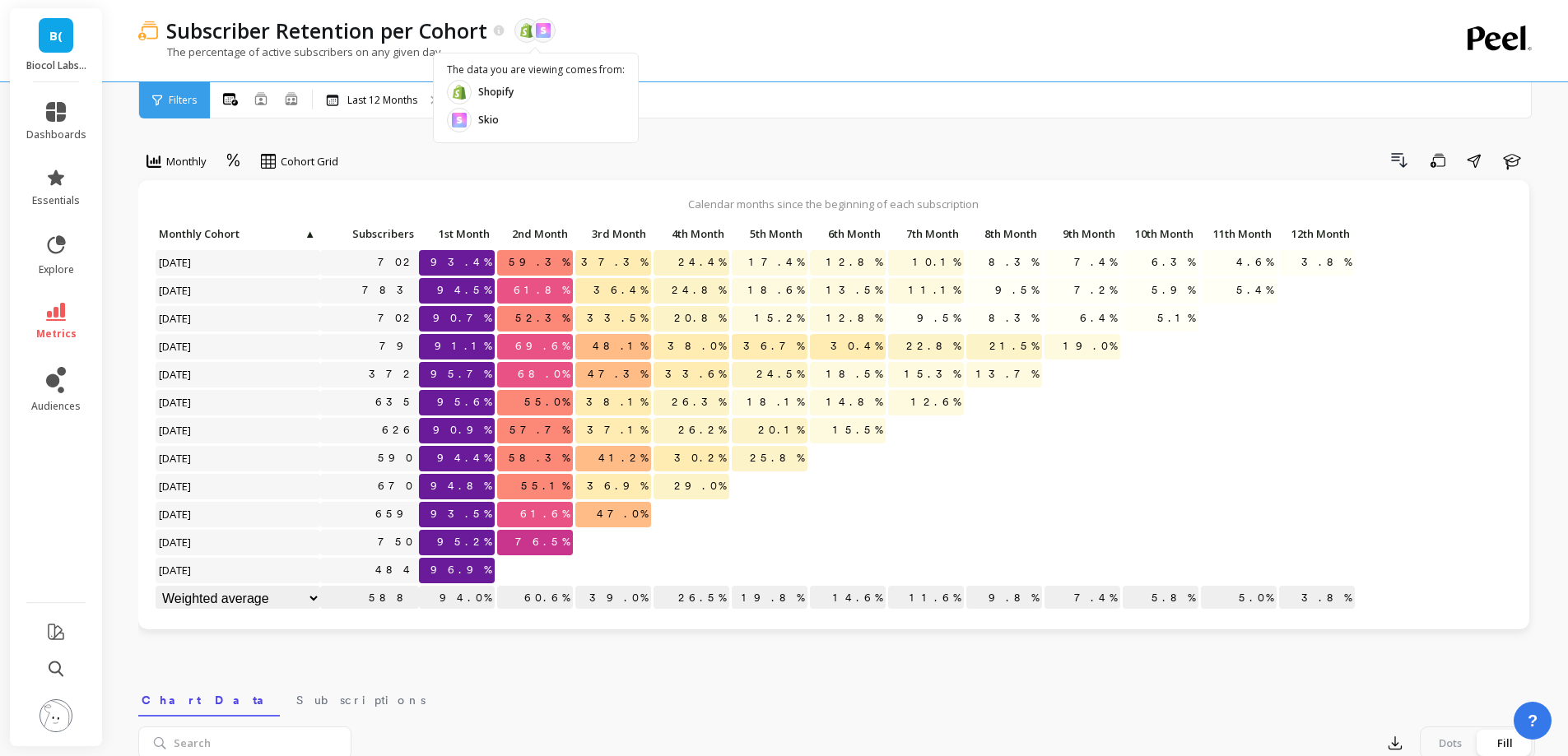
click at [474, 149] on div "Drill Down Save Share Learn" at bounding box center [943, 160] width 1185 height 26
click at [506, 29] on div at bounding box center [531, 30] width 50 height 24
click at [497, 34] on icon at bounding box center [499, 29] width 11 height 11
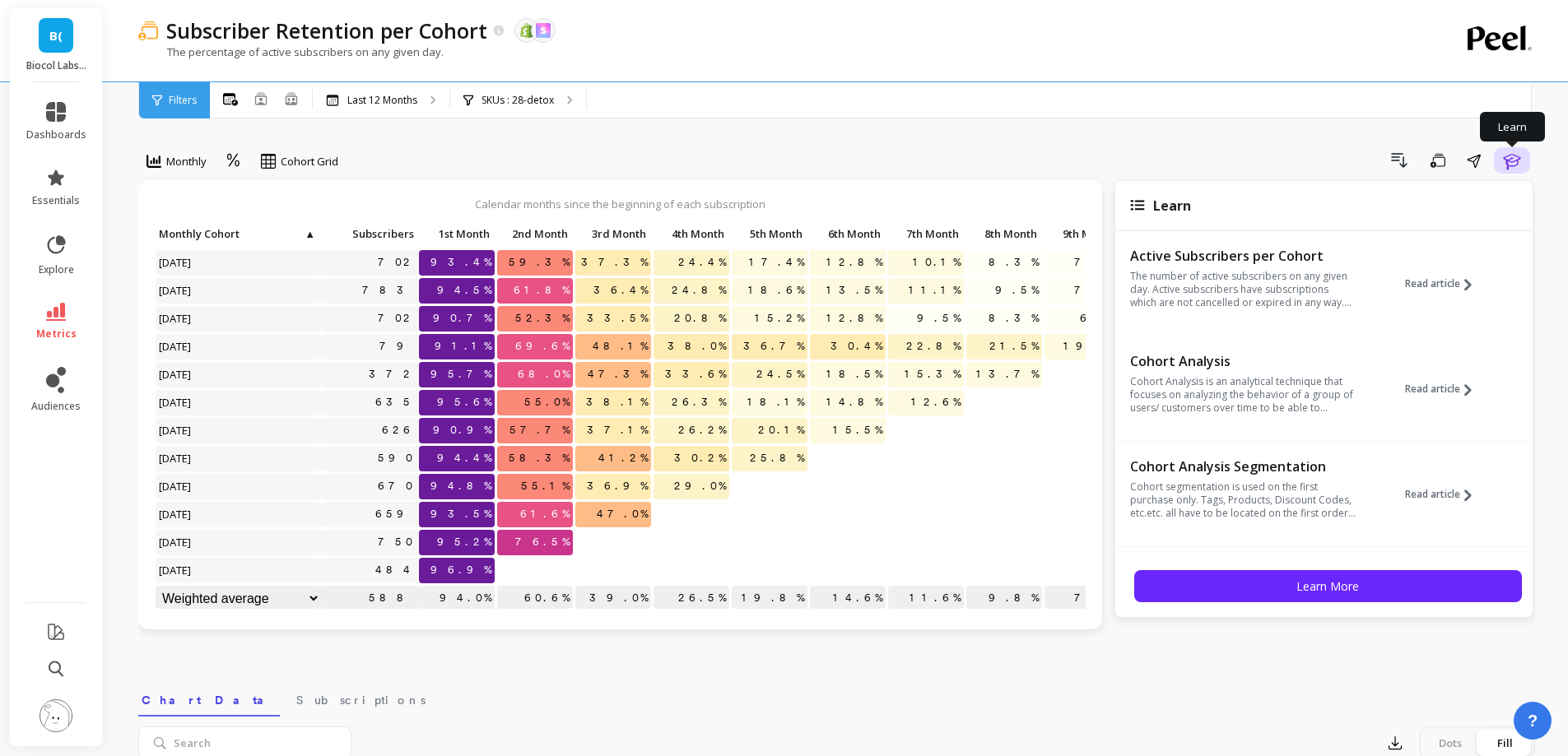
click at [1513, 161] on icon "button" at bounding box center [1513, 160] width 20 height 20
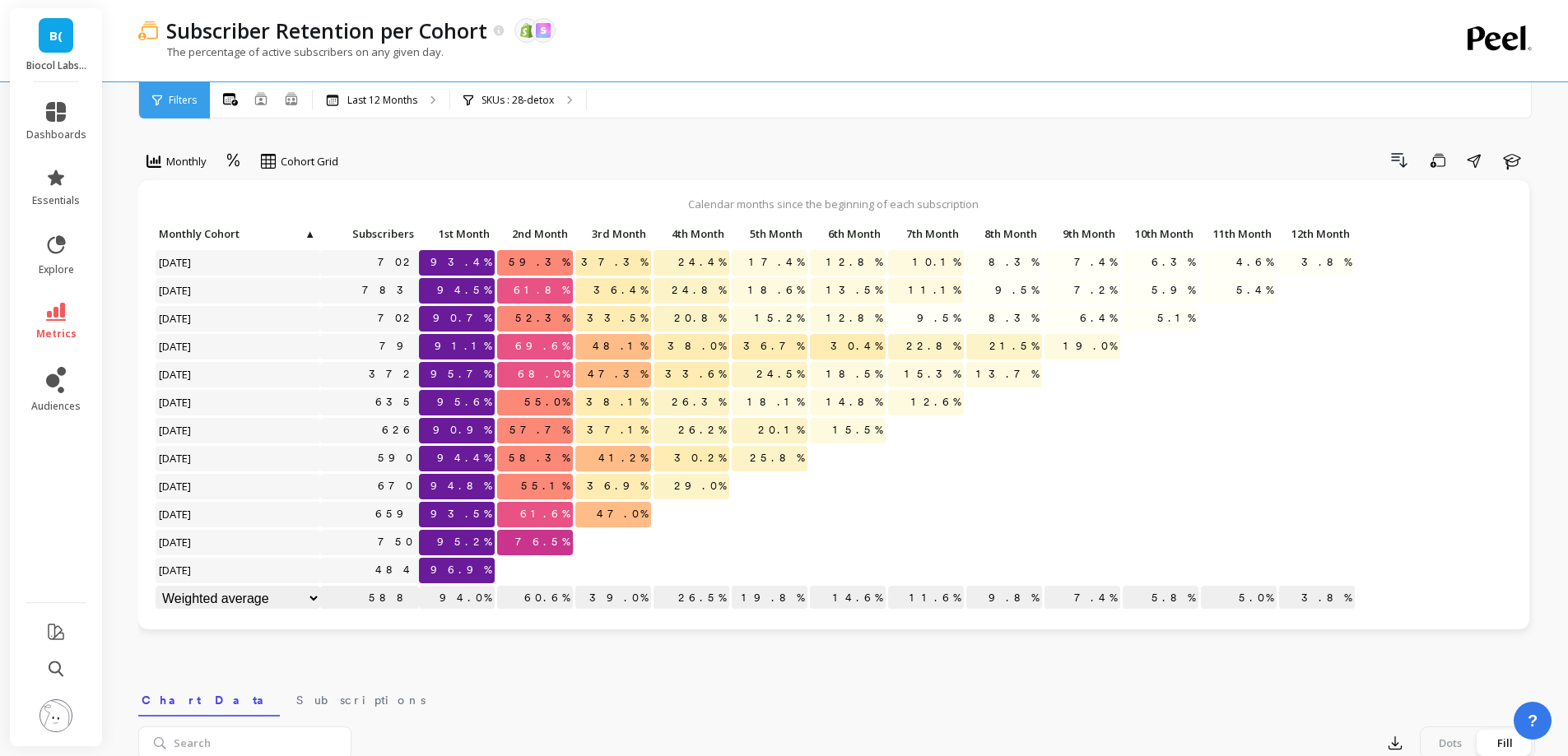
scroll to position [1, 0]
click at [565, 109] on div "SKUs : 28-detox" at bounding box center [518, 100] width 136 height 36
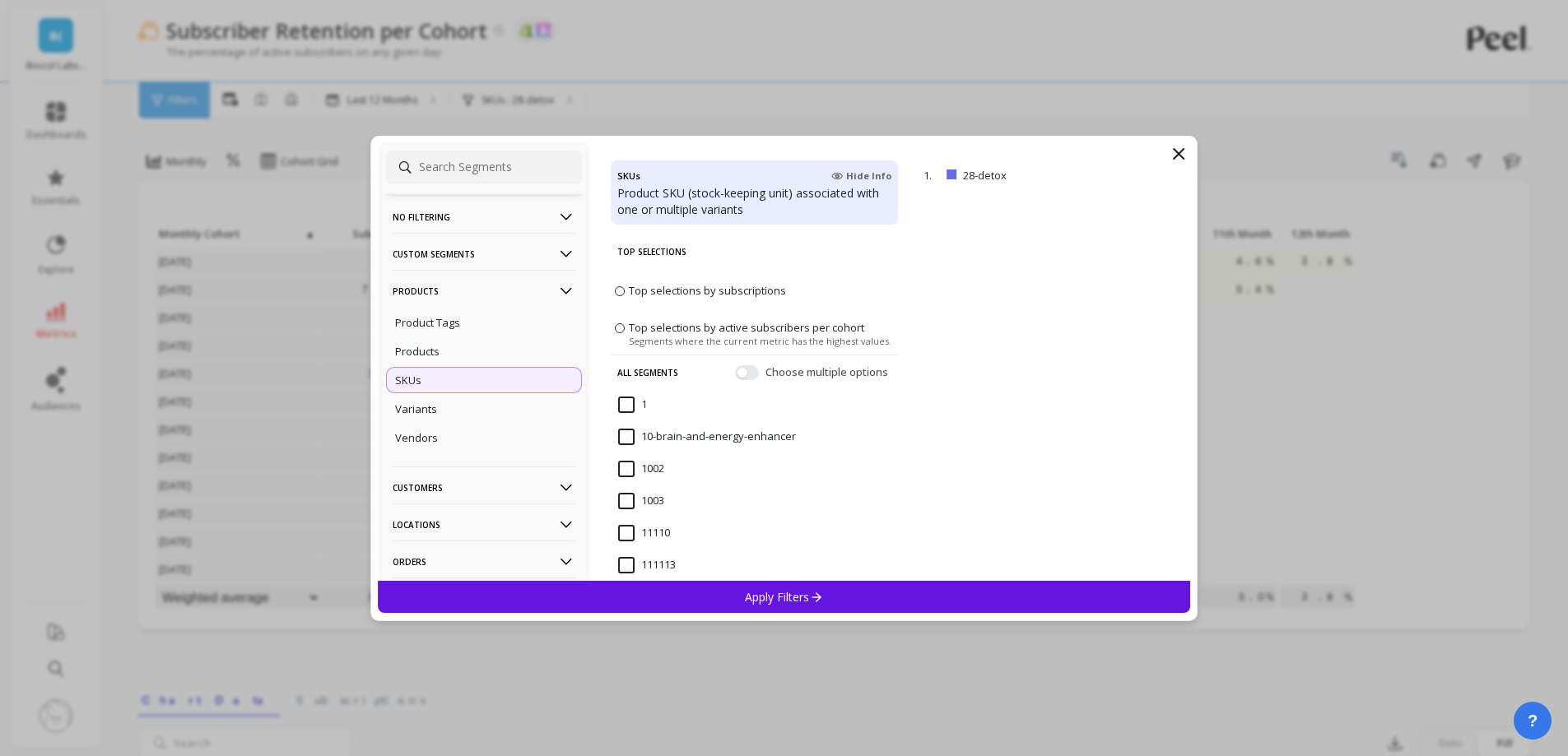
click at [482, 289] on p "Products" at bounding box center [484, 291] width 183 height 42
click at [468, 323] on p "Customers" at bounding box center [484, 328] width 183 height 42
click at [454, 363] on p "Customer Tags" at bounding box center [432, 360] width 75 height 15
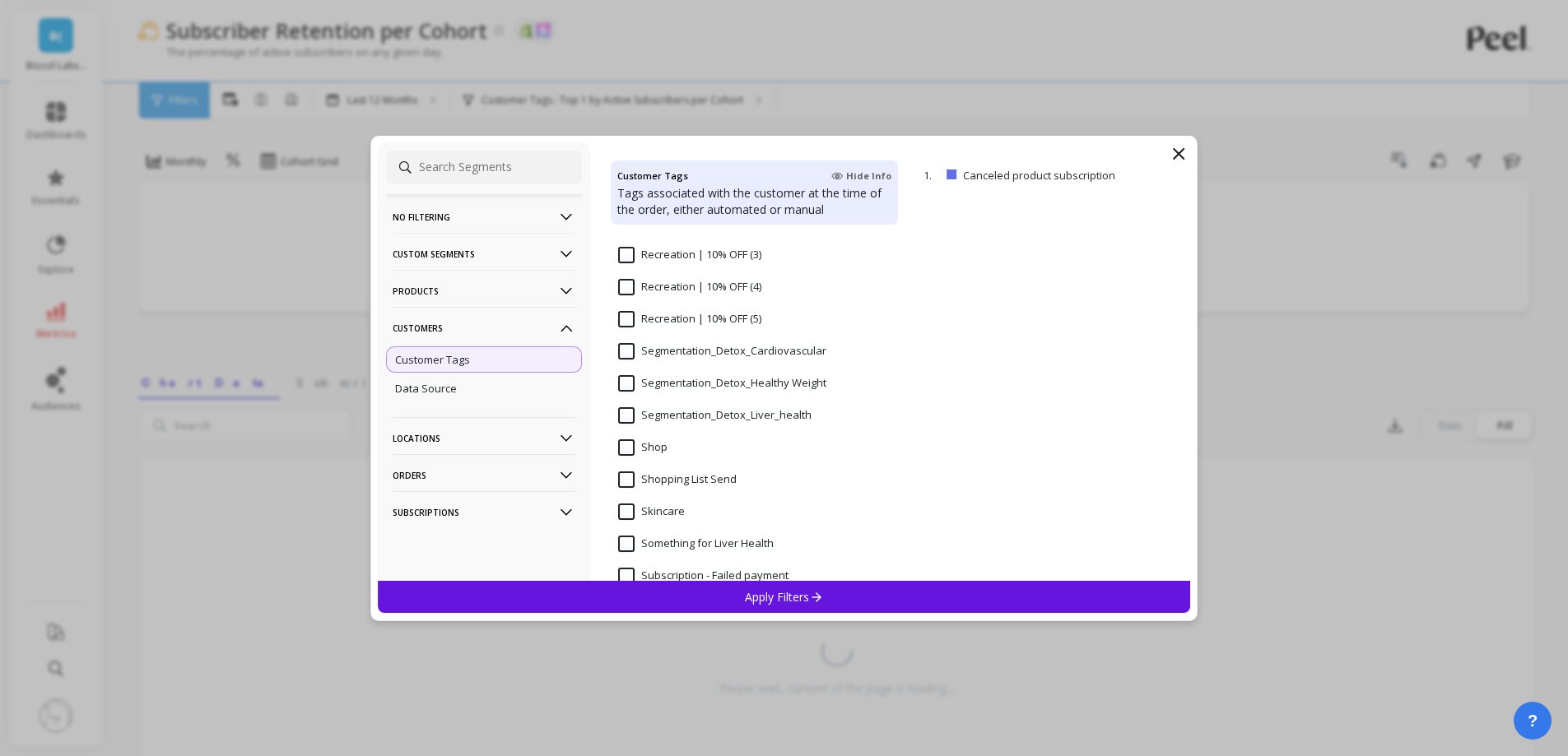
scroll to position [1399, 0]
click at [733, 390] on input "Segmentation_Detox_Liver_health" at bounding box center [715, 386] width 193 height 17
drag, startPoint x: 811, startPoint y: 383, endPoint x: 653, endPoint y: 383, distance: 158.0
click at [653, 383] on div "Segmentation_Detox_Liver_health" at bounding box center [755, 394] width 287 height 50
